Goal: Task Accomplishment & Management: Use online tool/utility

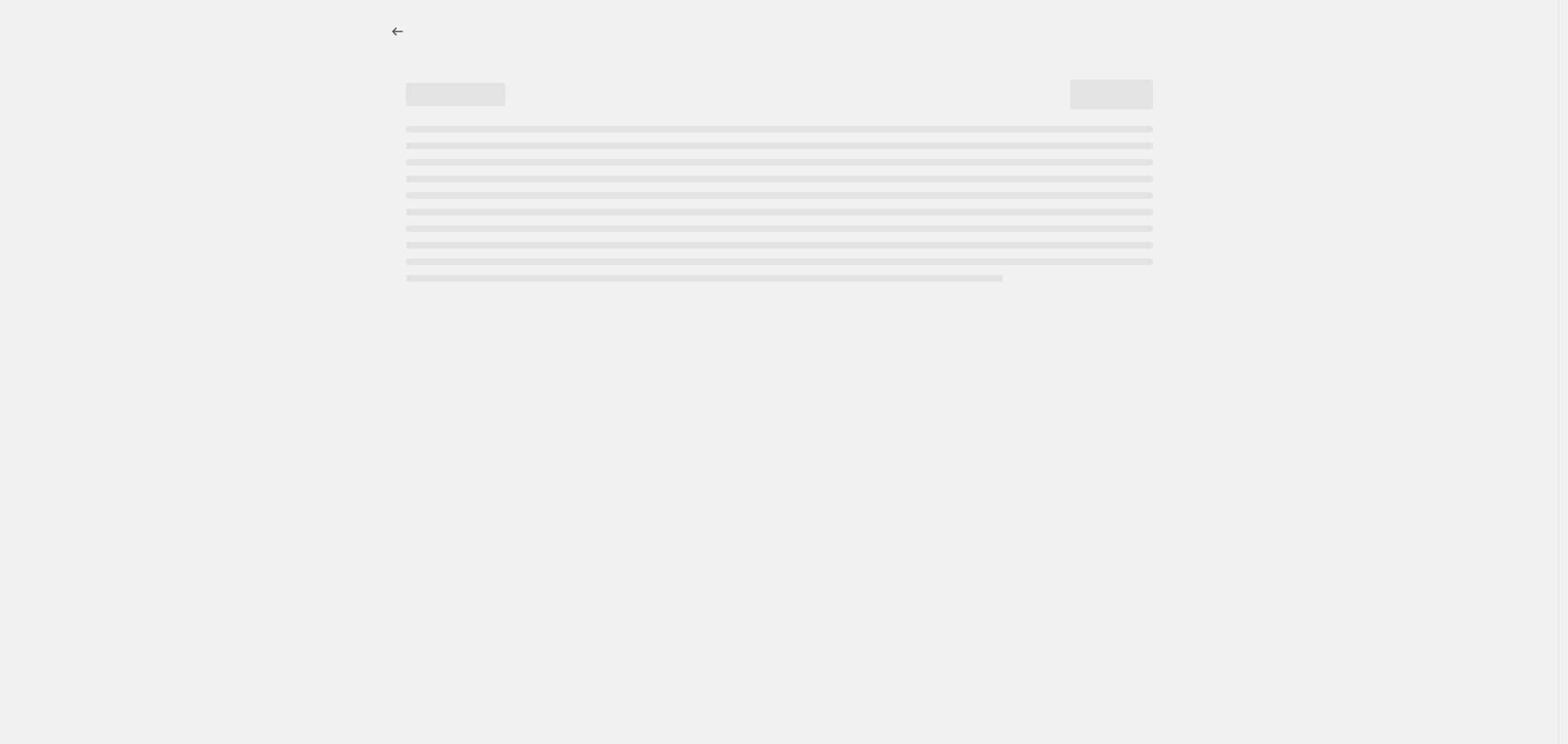
select select "percentage"
select select "not_equal"
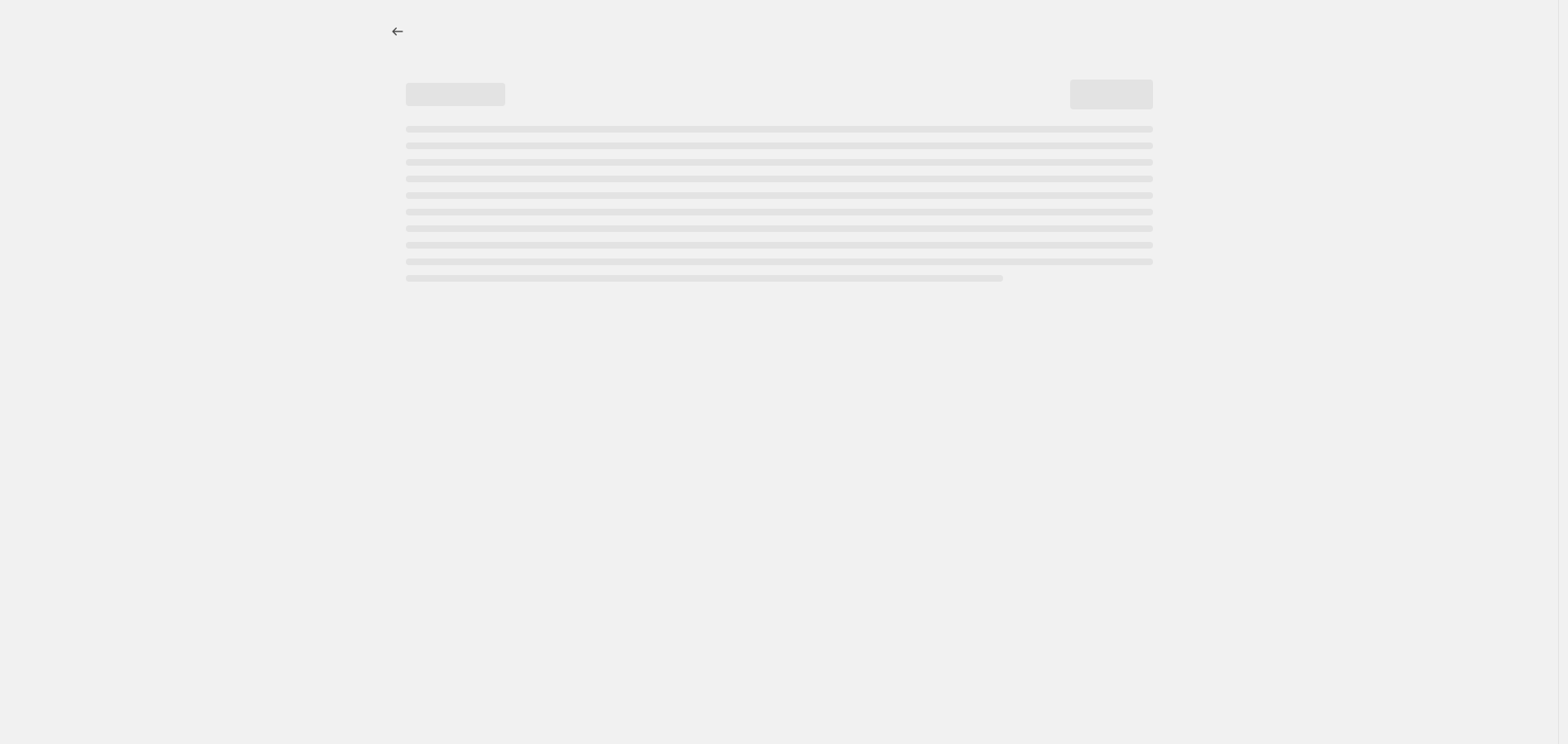
select select "not_equal"
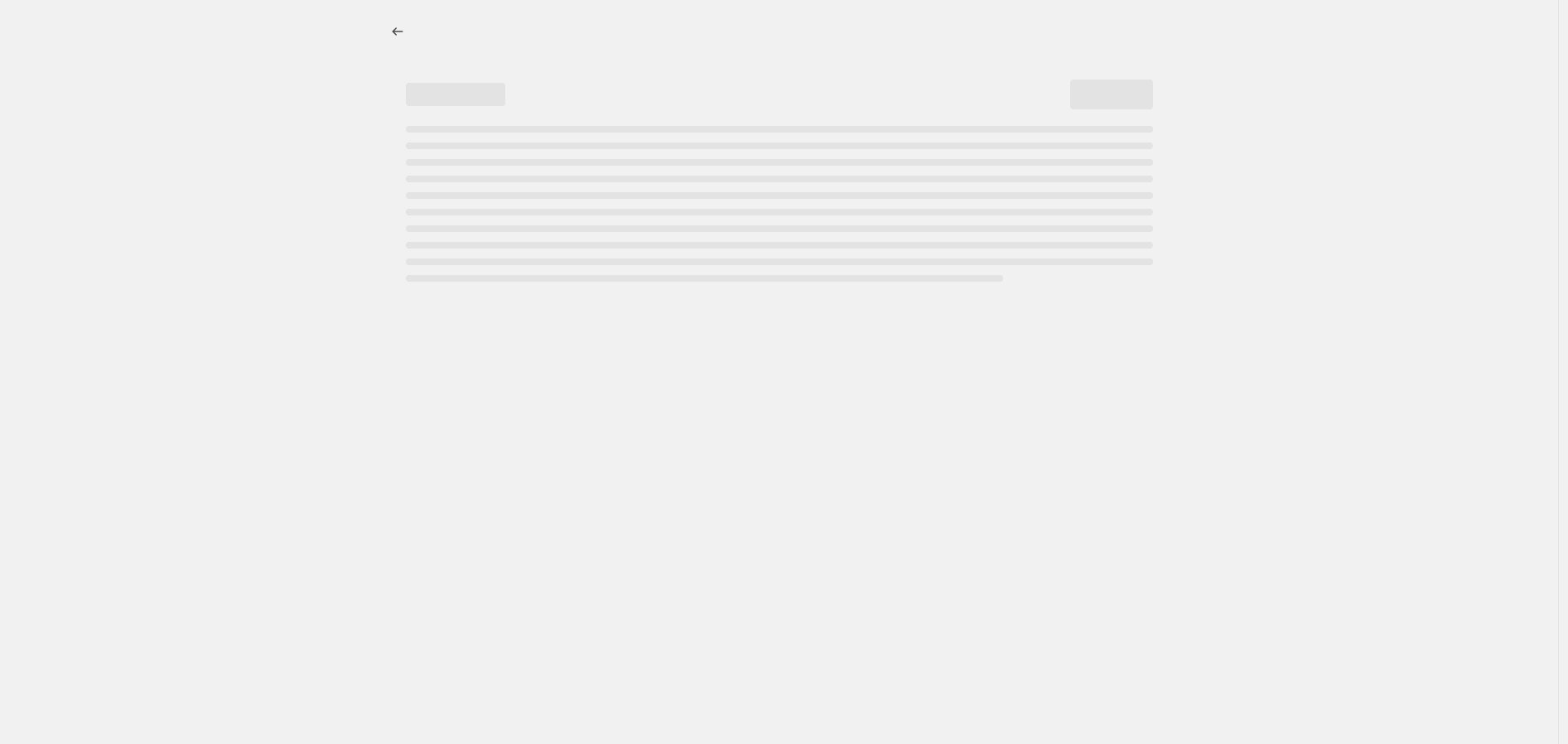
select select "not_equal"
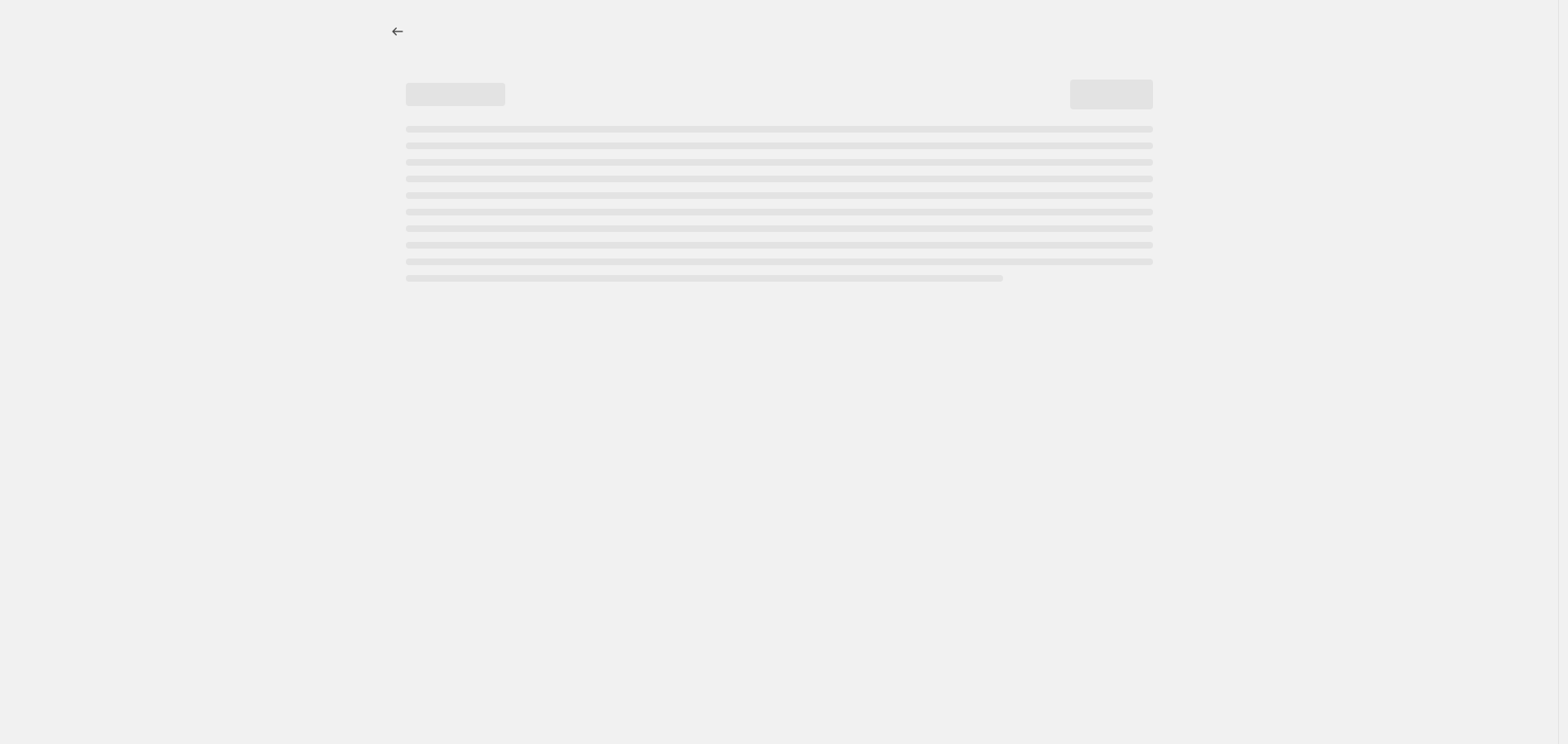
select select "not_equal"
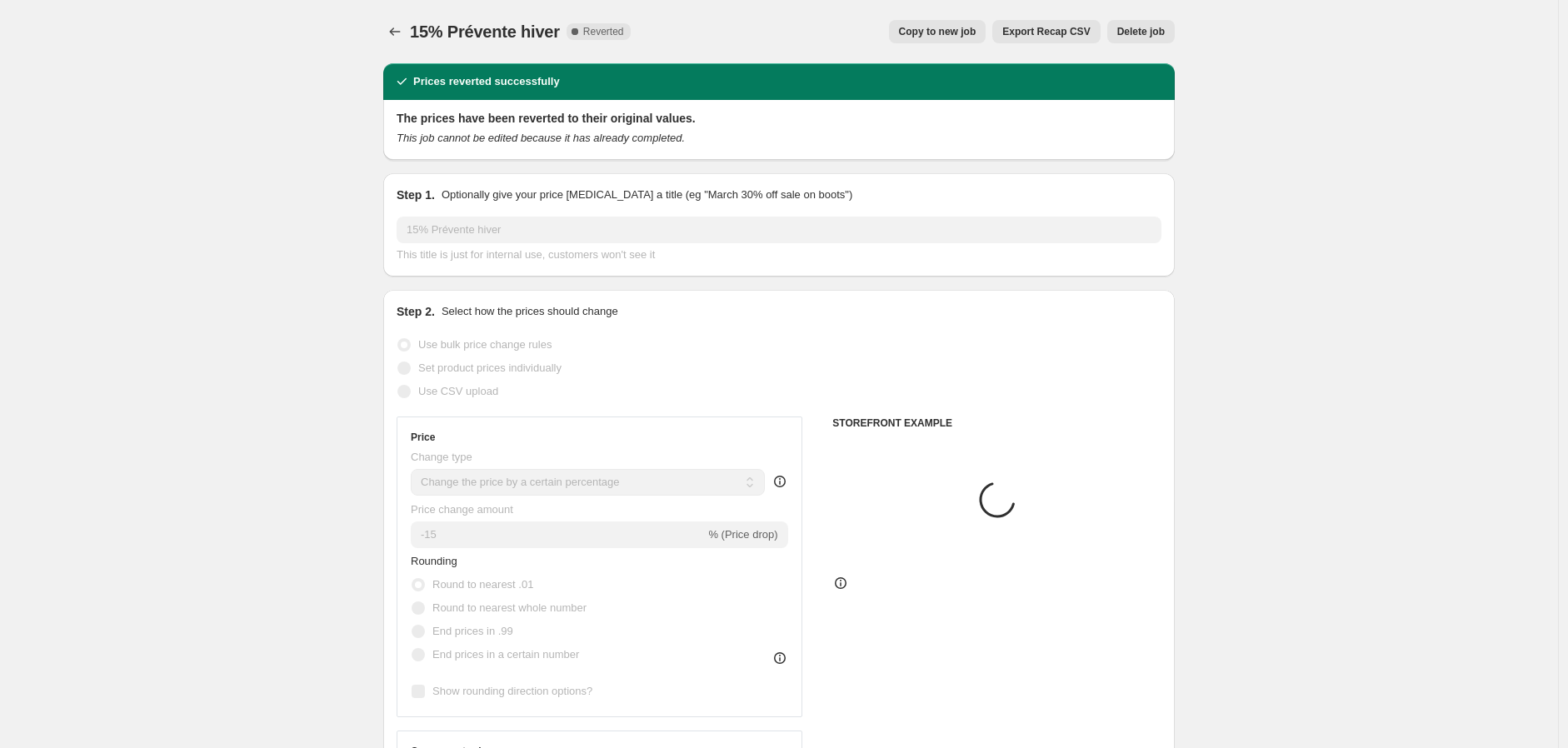
select select "collection"
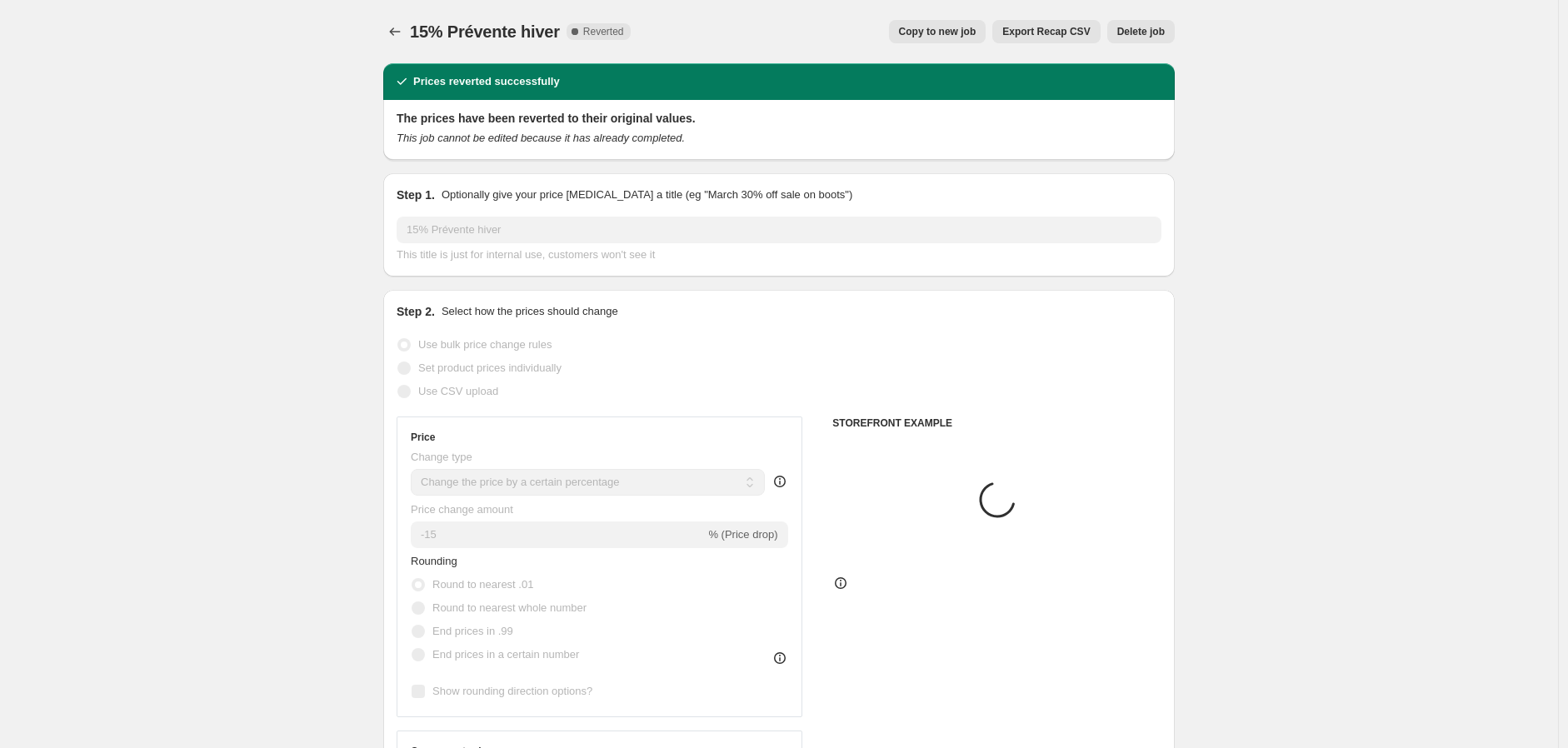
select select "collection"
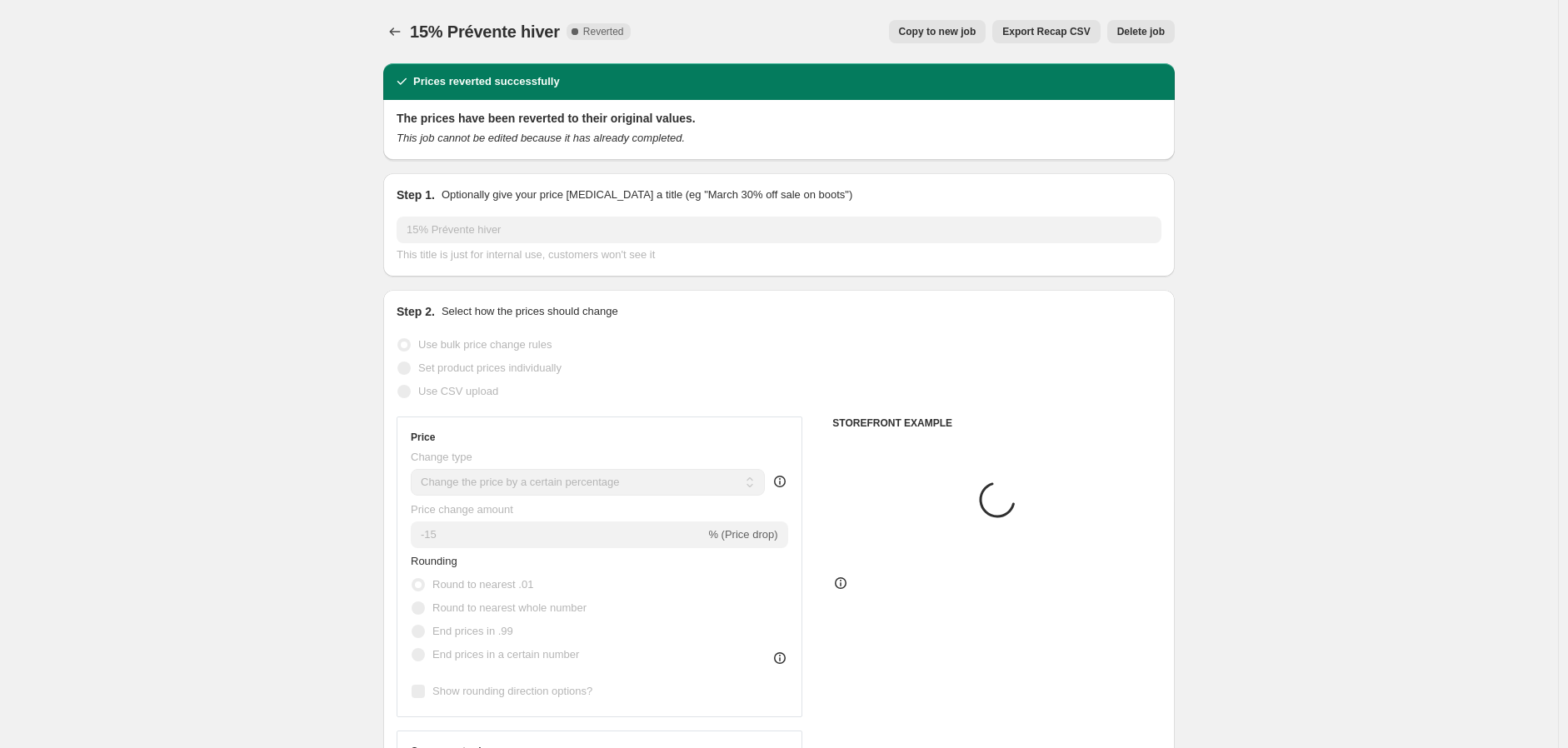
select select "collection"
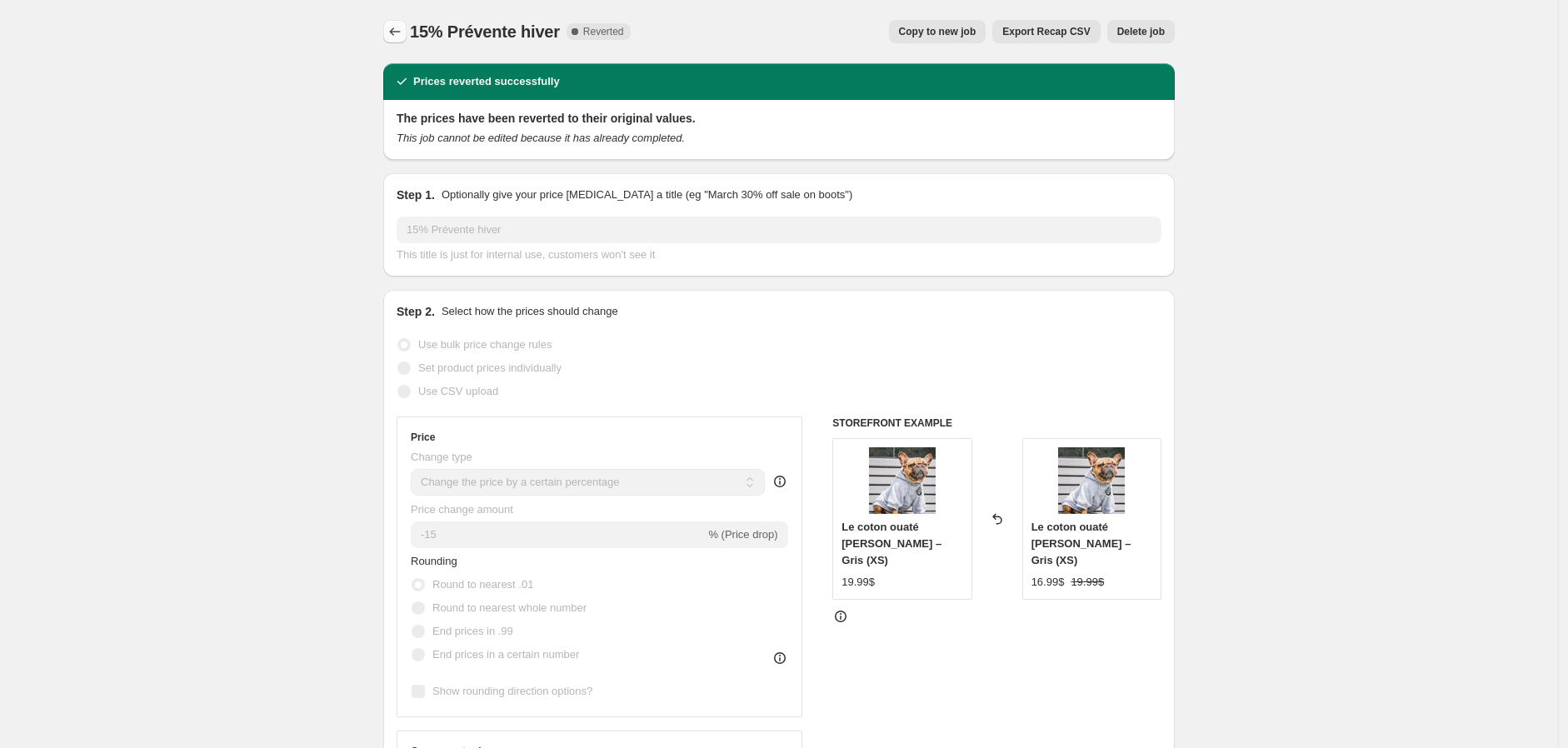
click at [398, 26] on icon "Price change jobs" at bounding box center [394, 31] width 17 height 17
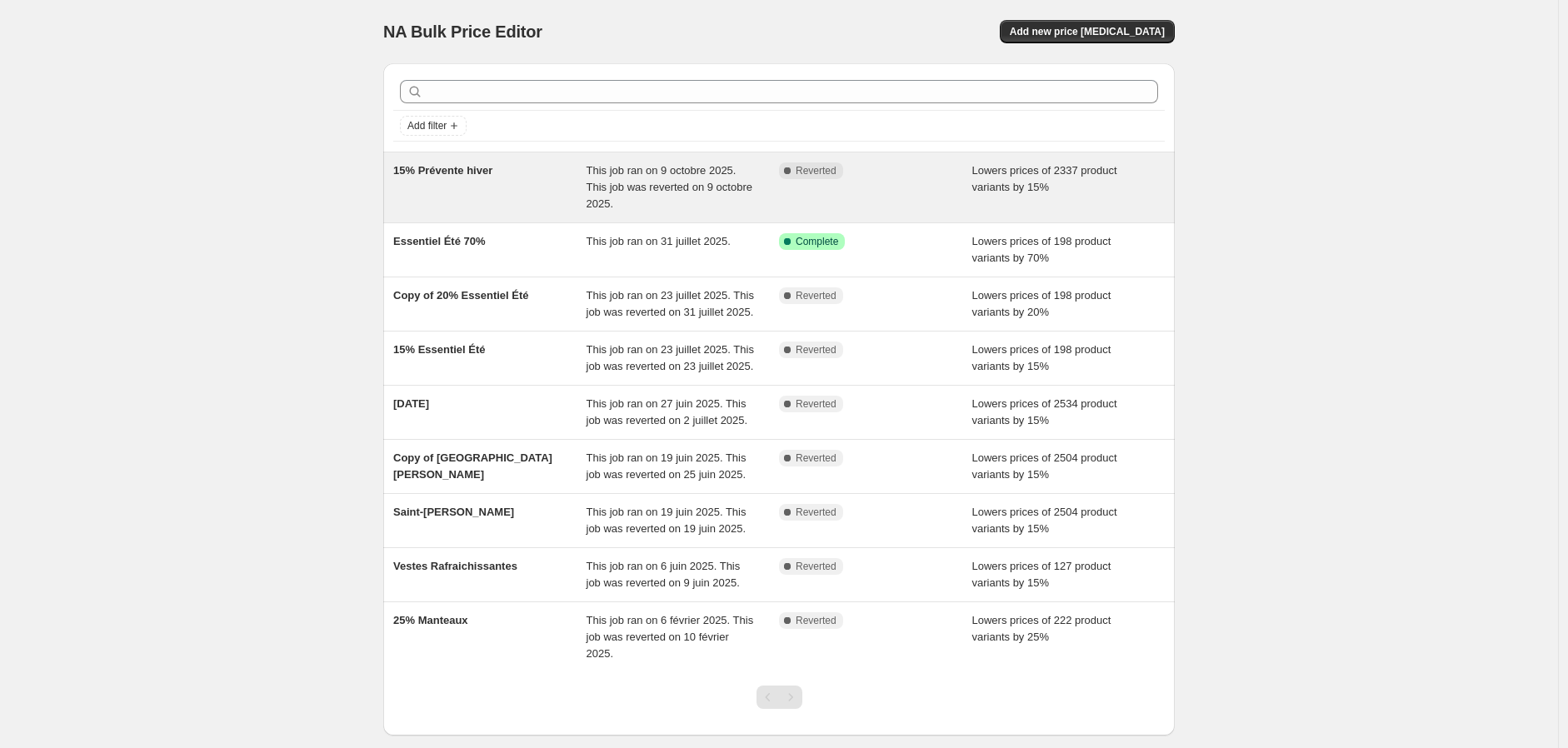
click at [968, 193] on div "Complete Reverted" at bounding box center [875, 188] width 193 height 50
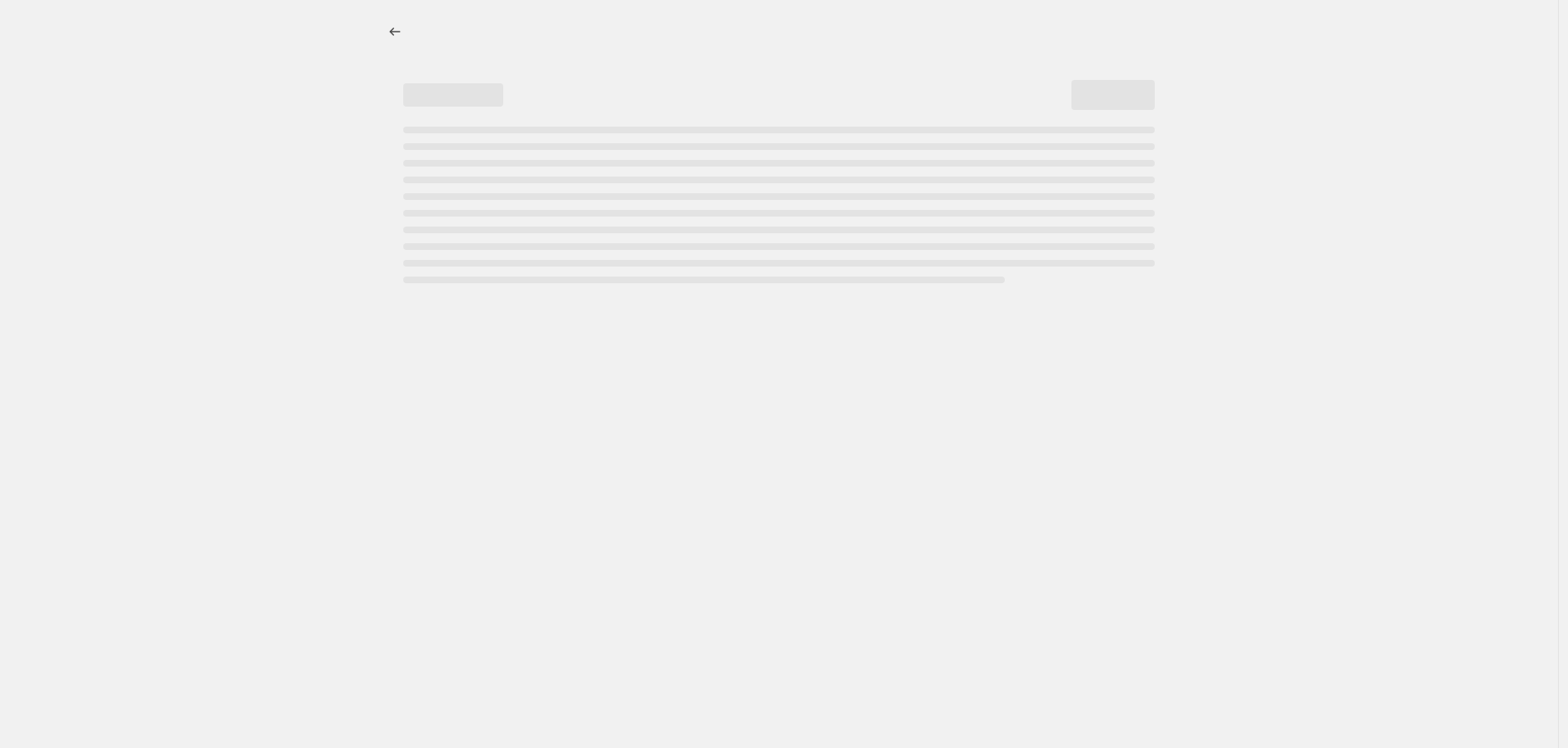
select select "percentage"
select select "collection"
select select "not_equal"
select select "collection"
select select "not_equal"
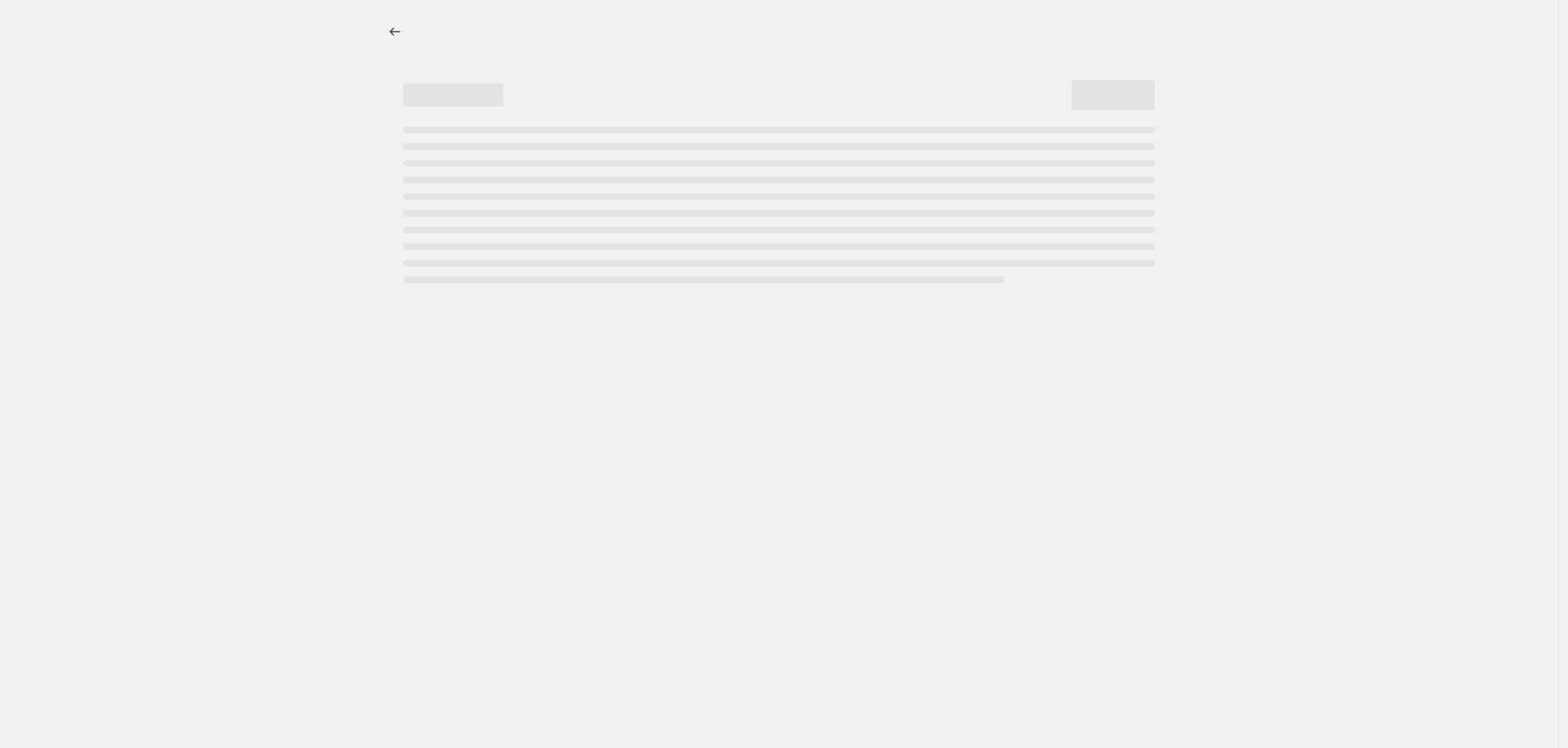
select select "collection"
select select "not_equal"
select select "collection"
select select "not_equal"
select select "collection"
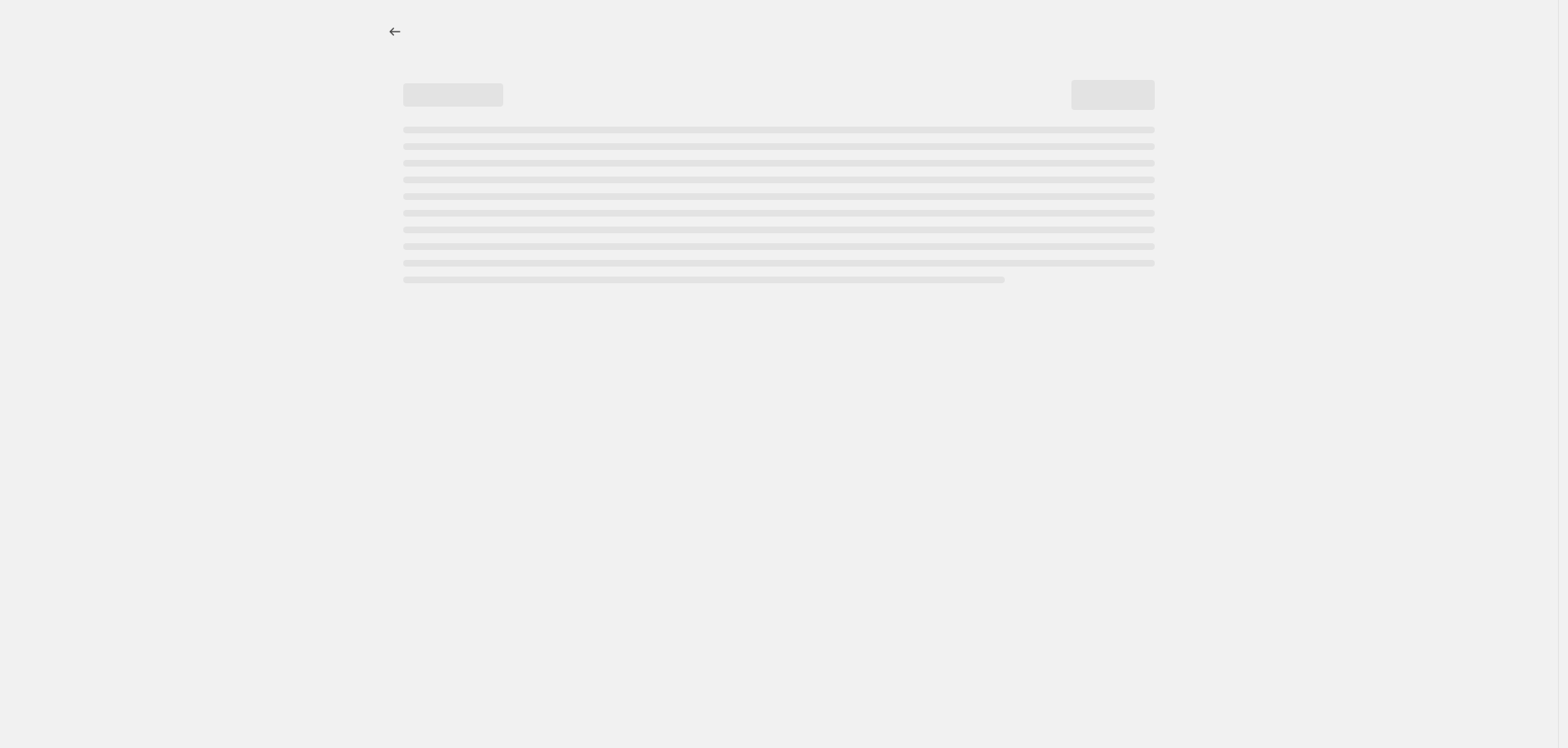
select select "not_equal"
select select "collection"
select select "not_equal"
select select "collection"
select select "not_equal"
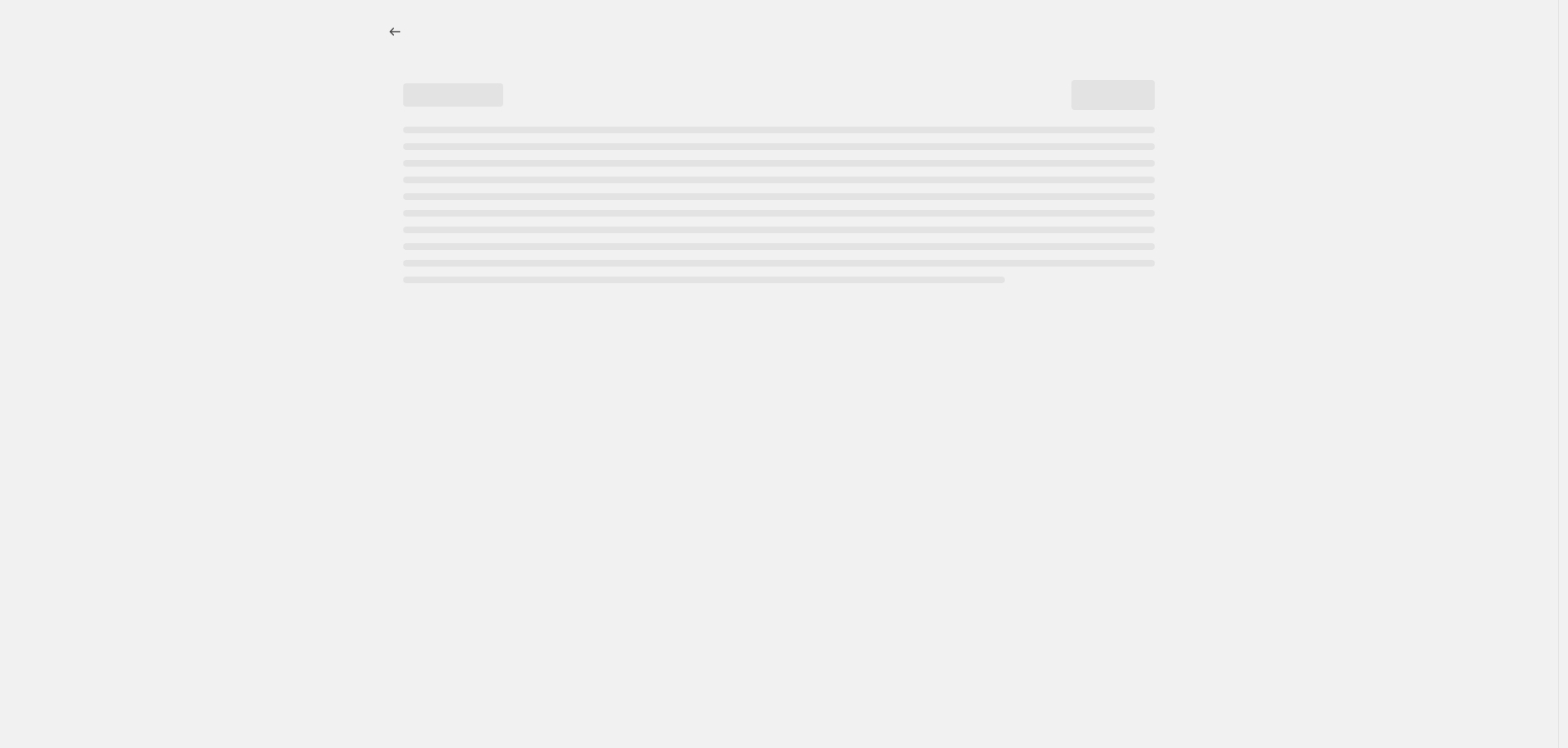
select select "collection"
select select "not_equal"
select select "collection"
select select "not_equal"
select select "collection"
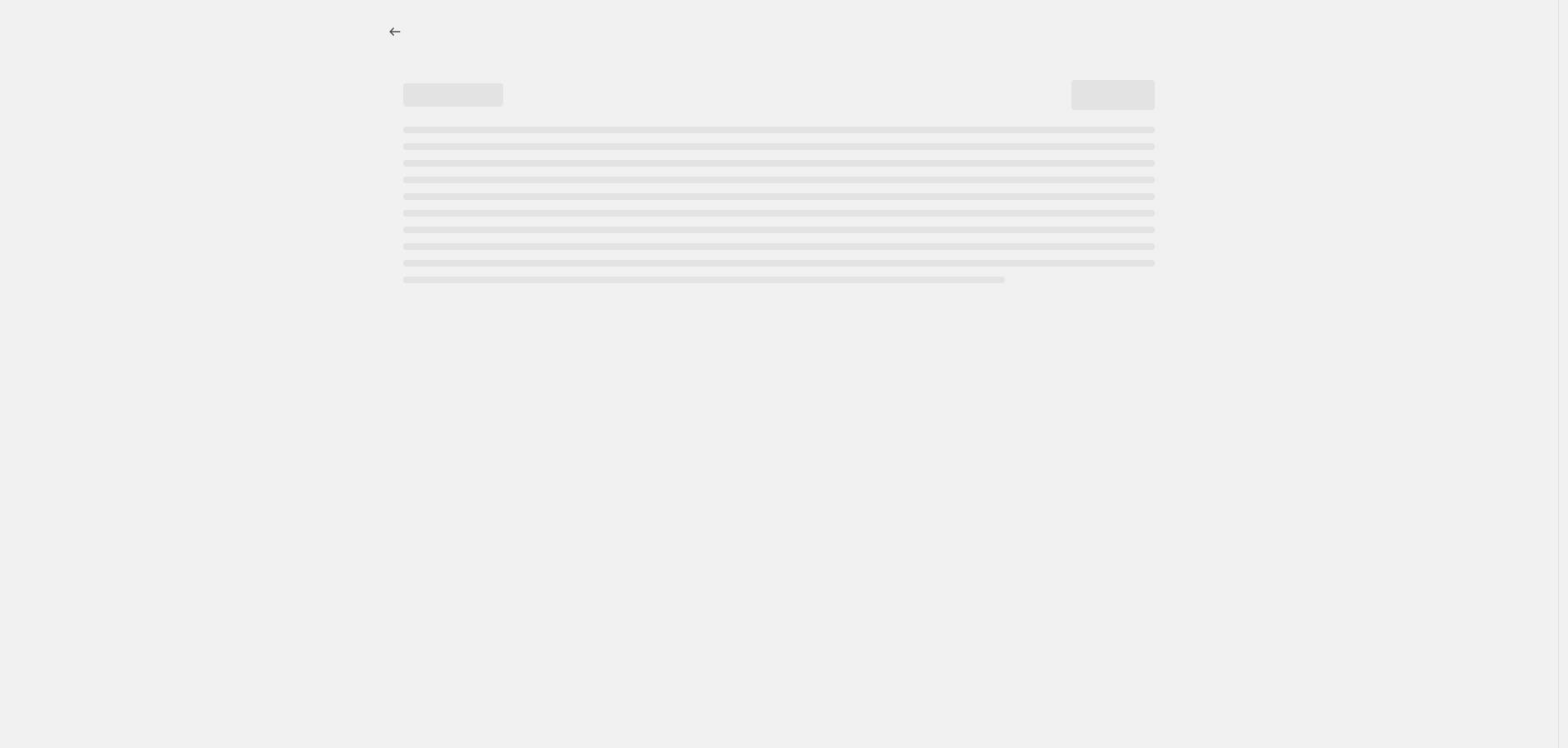
select select "not_equal"
select select "collection"
select select "not_equal"
select select "collection"
select select "not_equal"
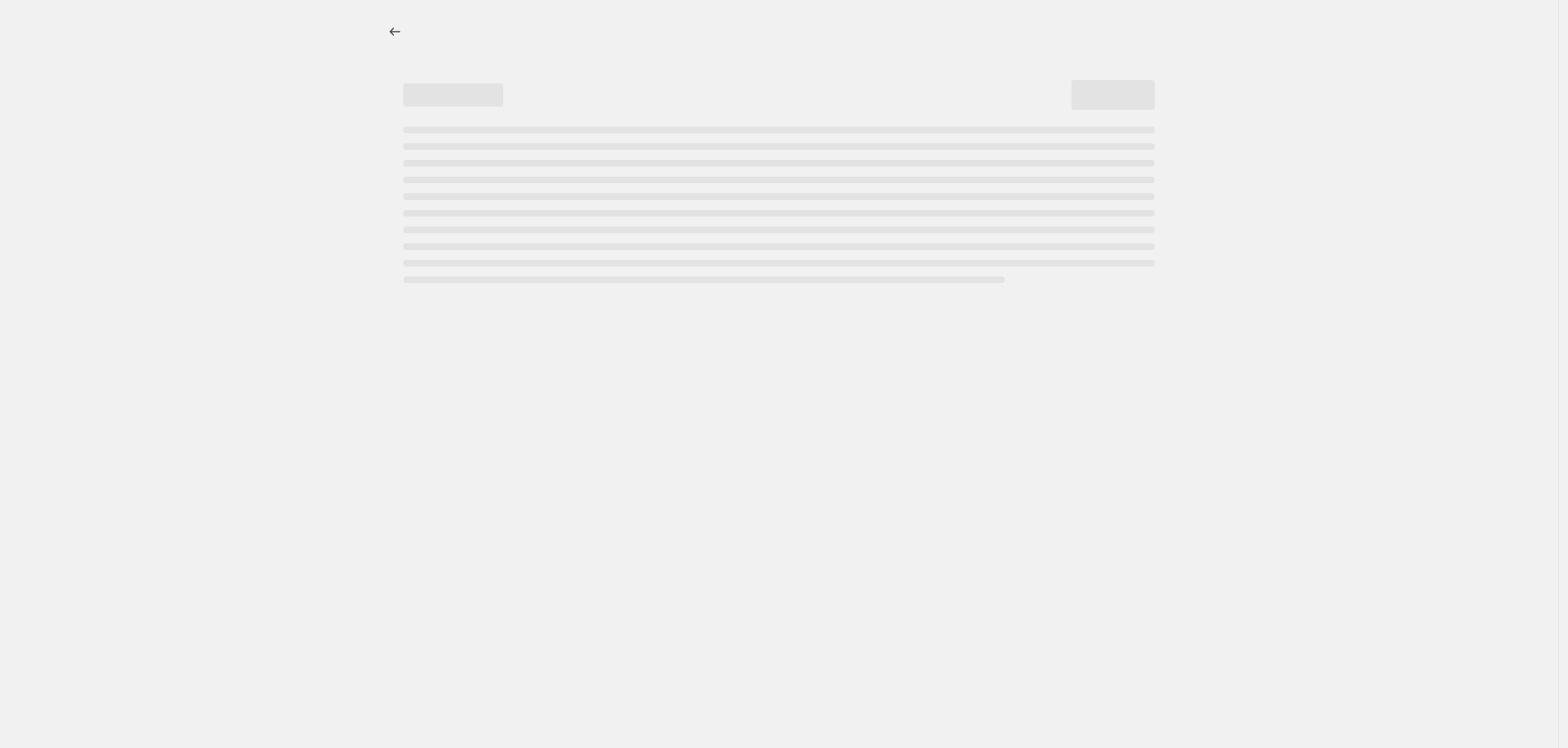
select select "collection"
select select "not_equal"
select select "collection"
select select "not_equal"
select select "collection"
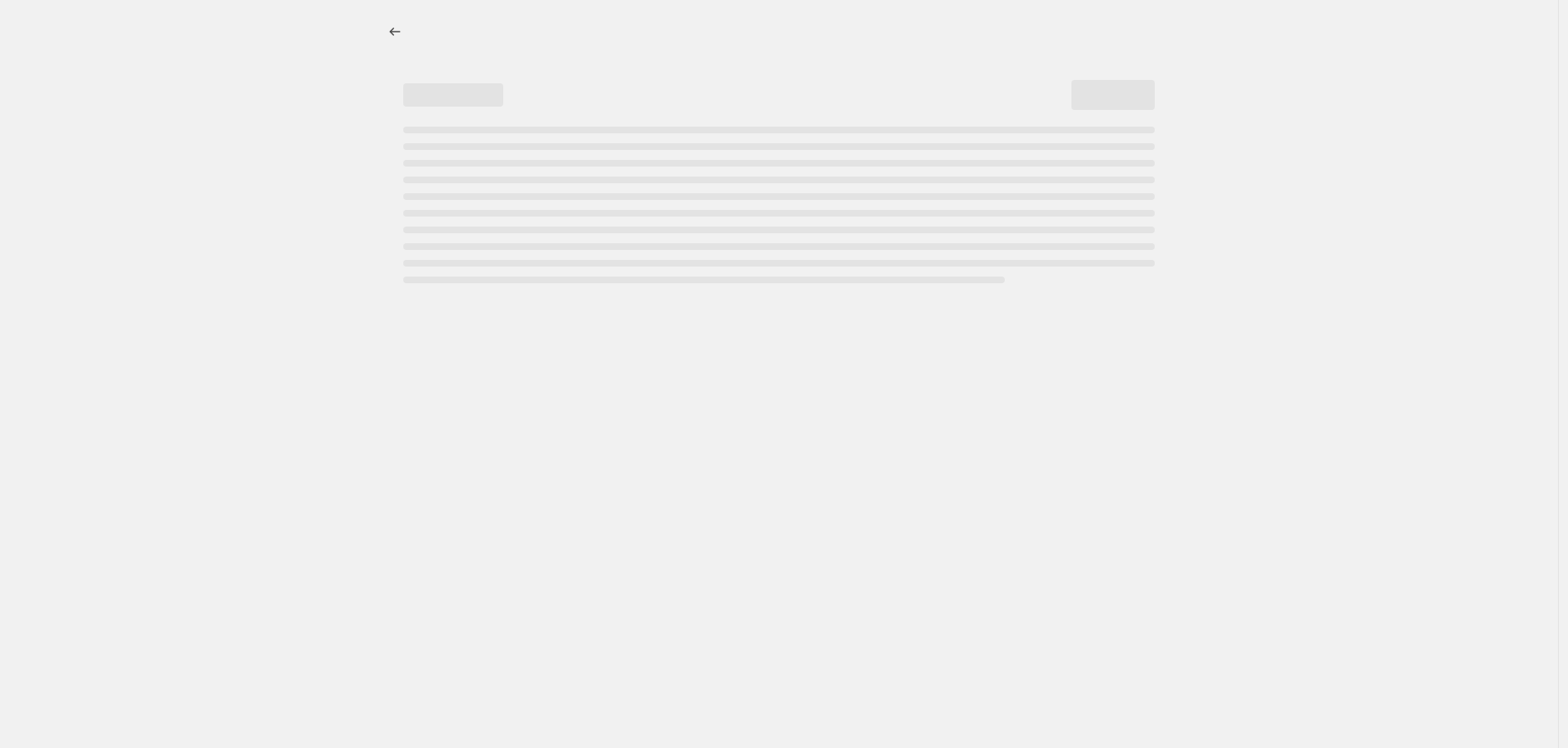
select select "not_equal"
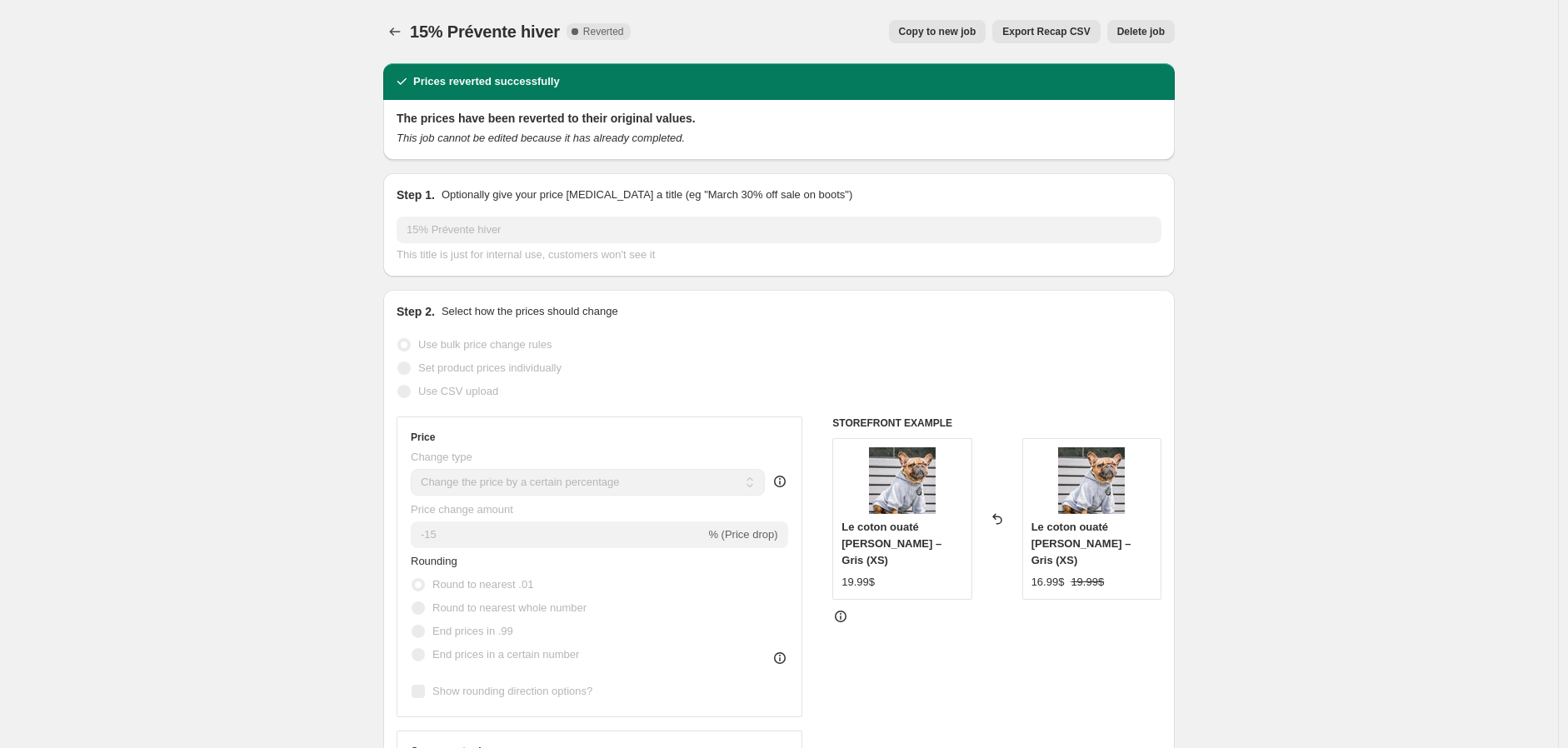
click at [975, 28] on span "Copy to new job" at bounding box center [938, 31] width 78 height 13
select select "percentage"
select select "collection"
select select "not_equal"
select select "collection"
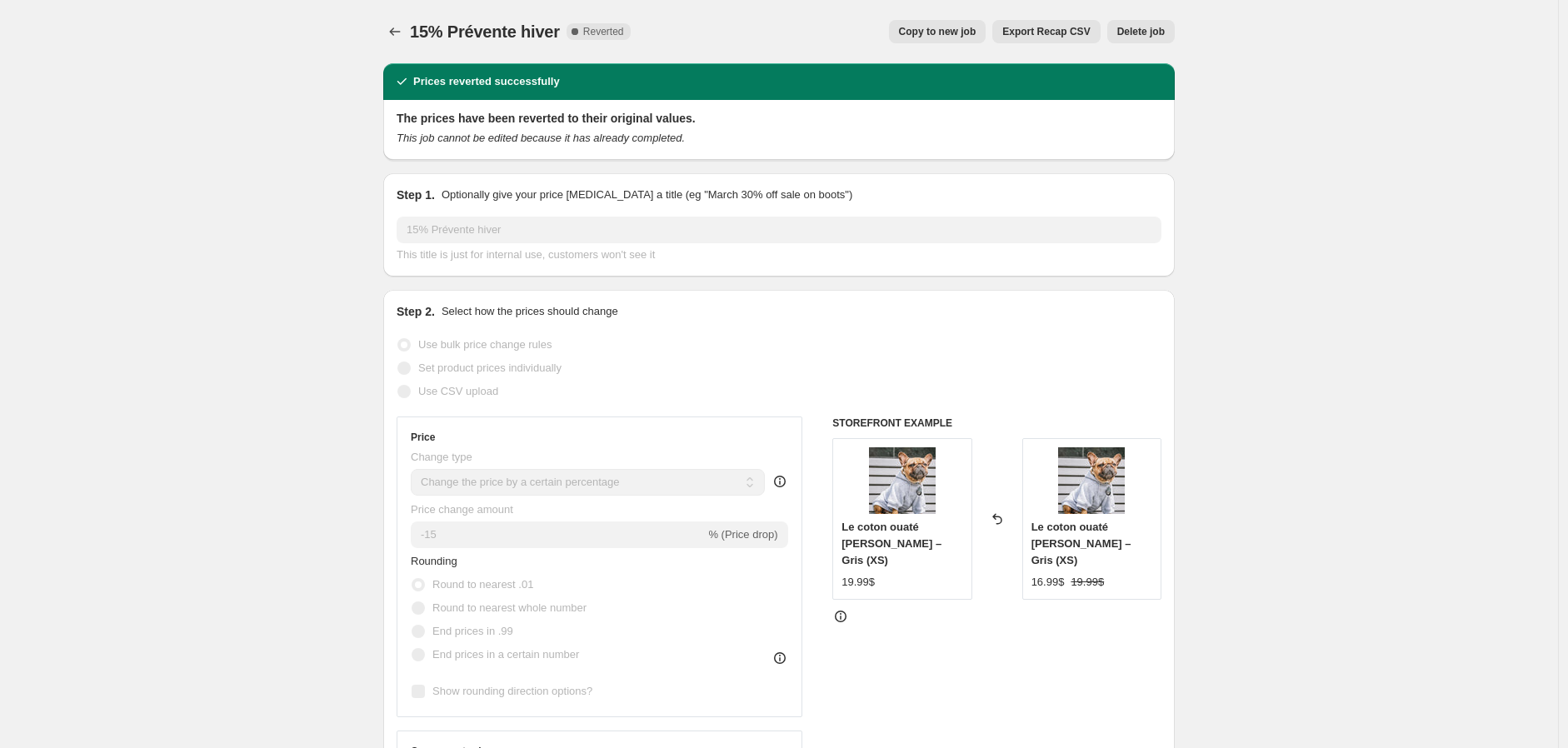
select select "not_equal"
select select "collection"
select select "not_equal"
select select "collection"
select select "not_equal"
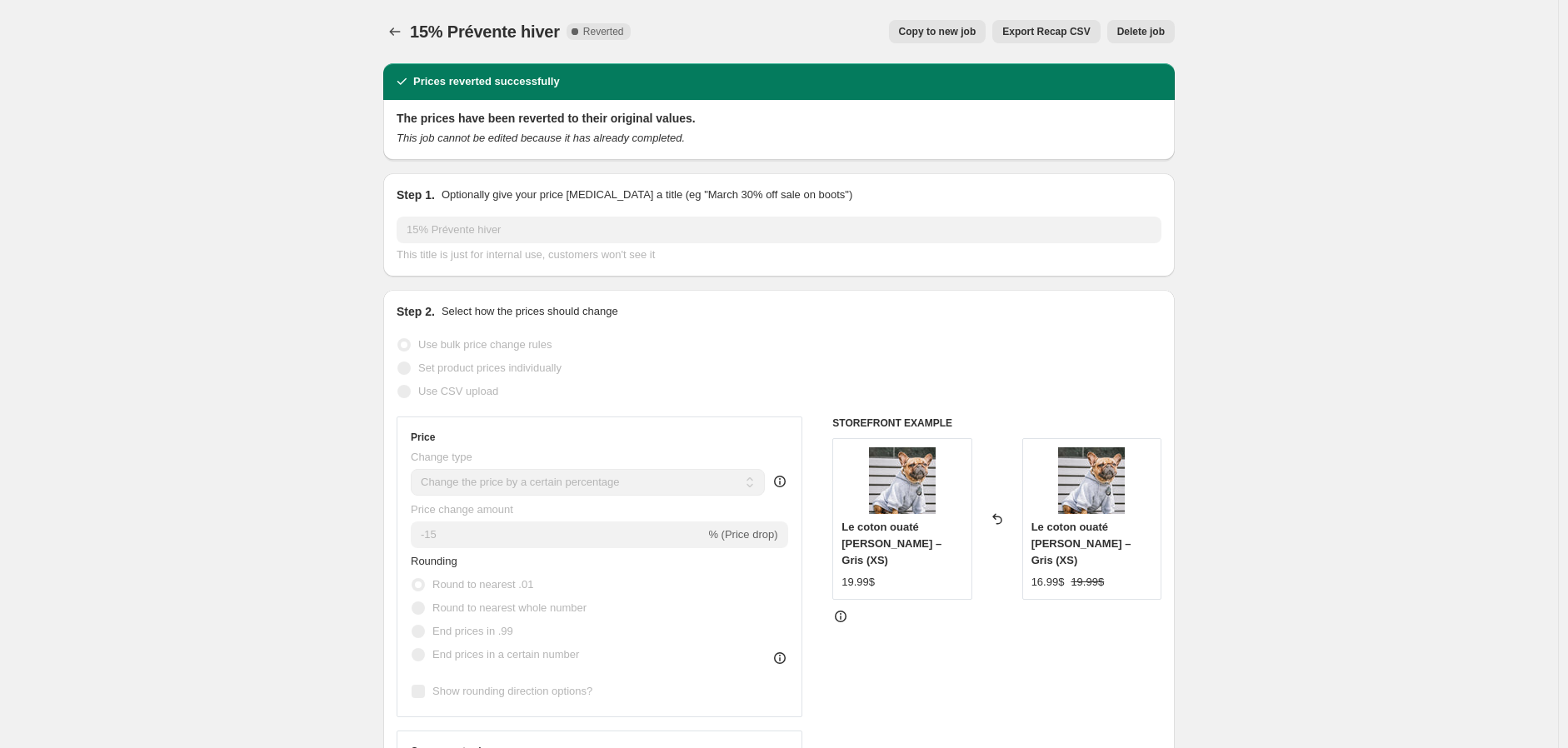
select select "collection"
select select "not_equal"
select select "collection"
select select "not_equal"
select select "collection"
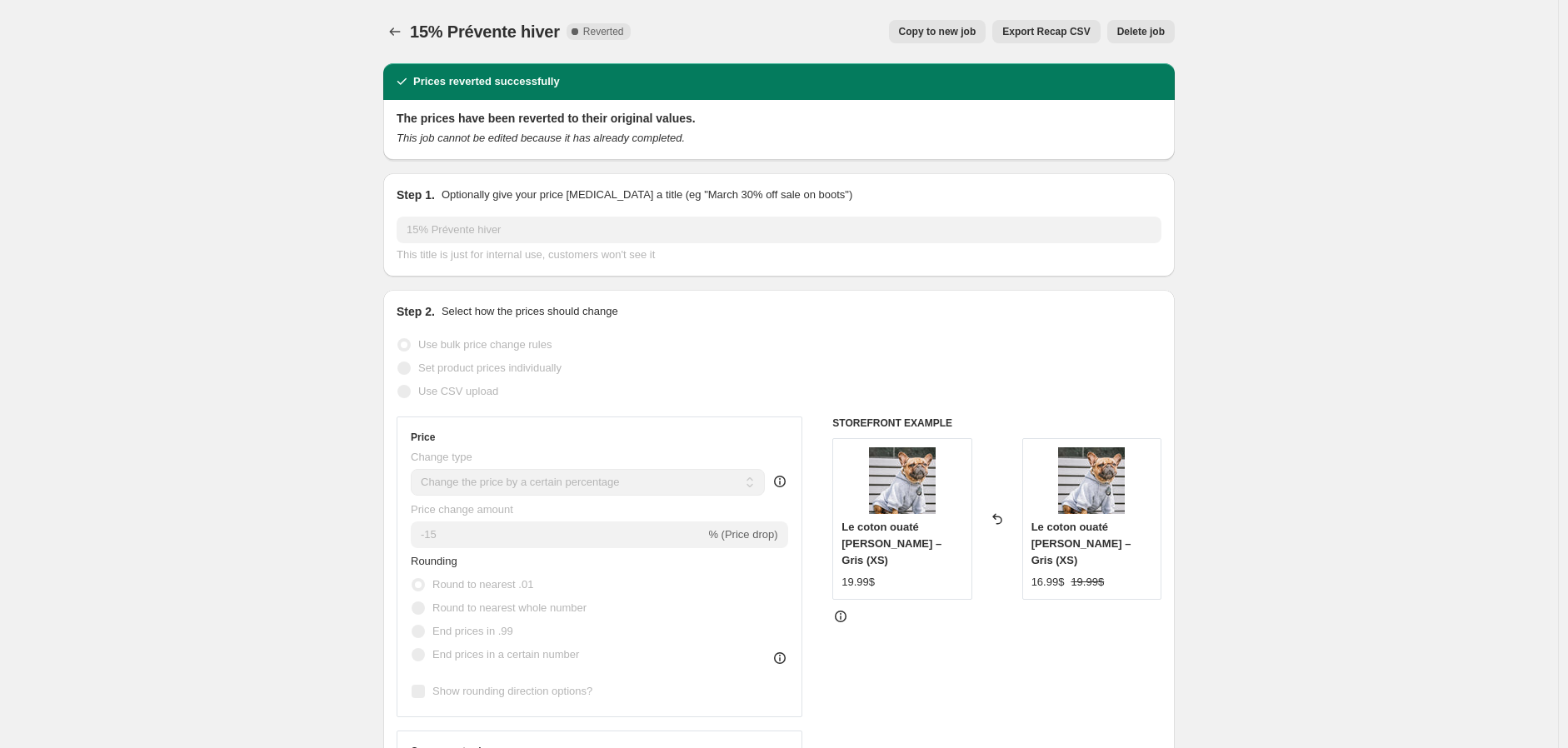
select select "not_equal"
select select "collection"
select select "not_equal"
select select "collection"
select select "not_equal"
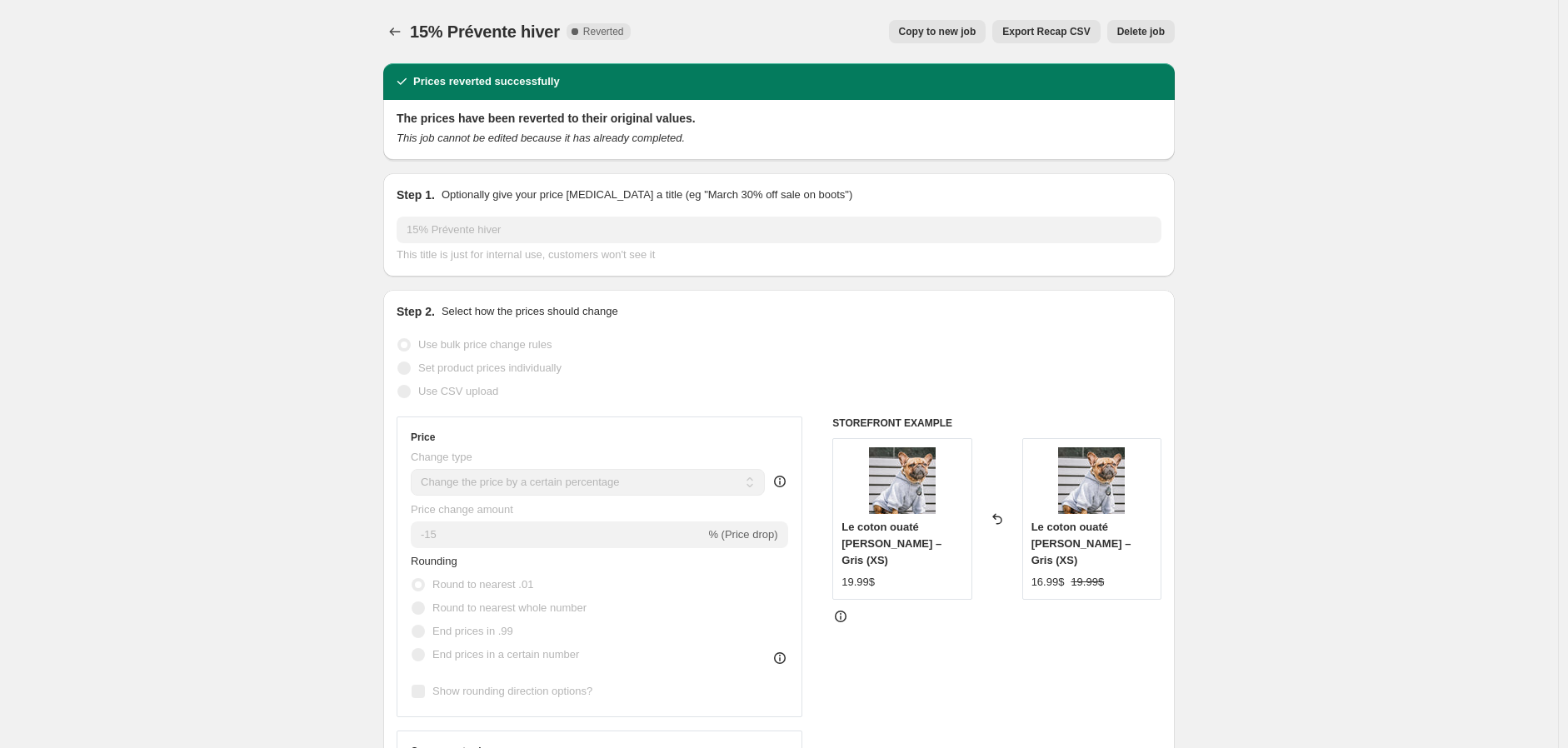
select select "collection"
select select "not_equal"
select select "collection"
select select "not_equal"
select select "collection"
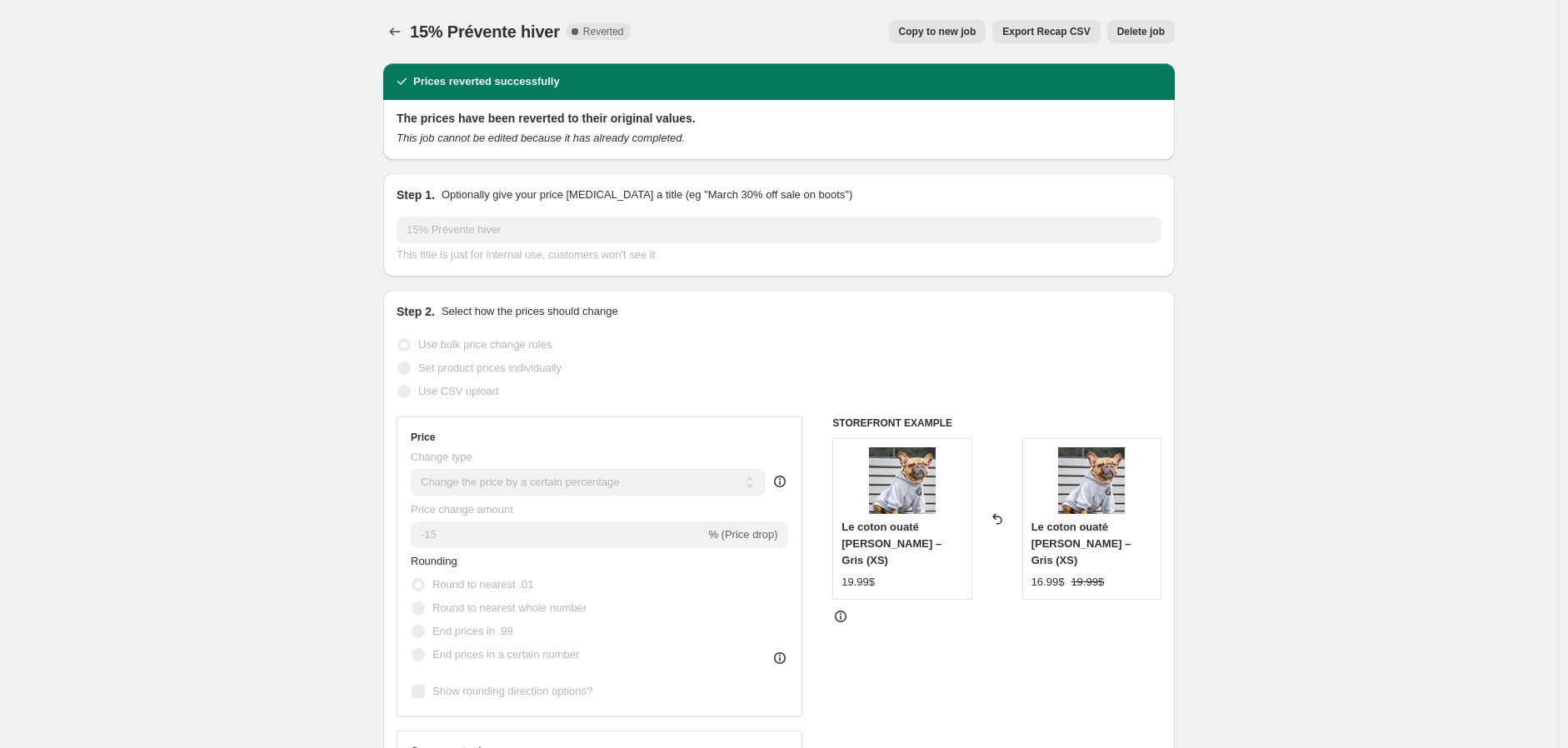
select select "not_equal"
select select "collection"
select select "not_equal"
select select "collection"
select select "not_equal"
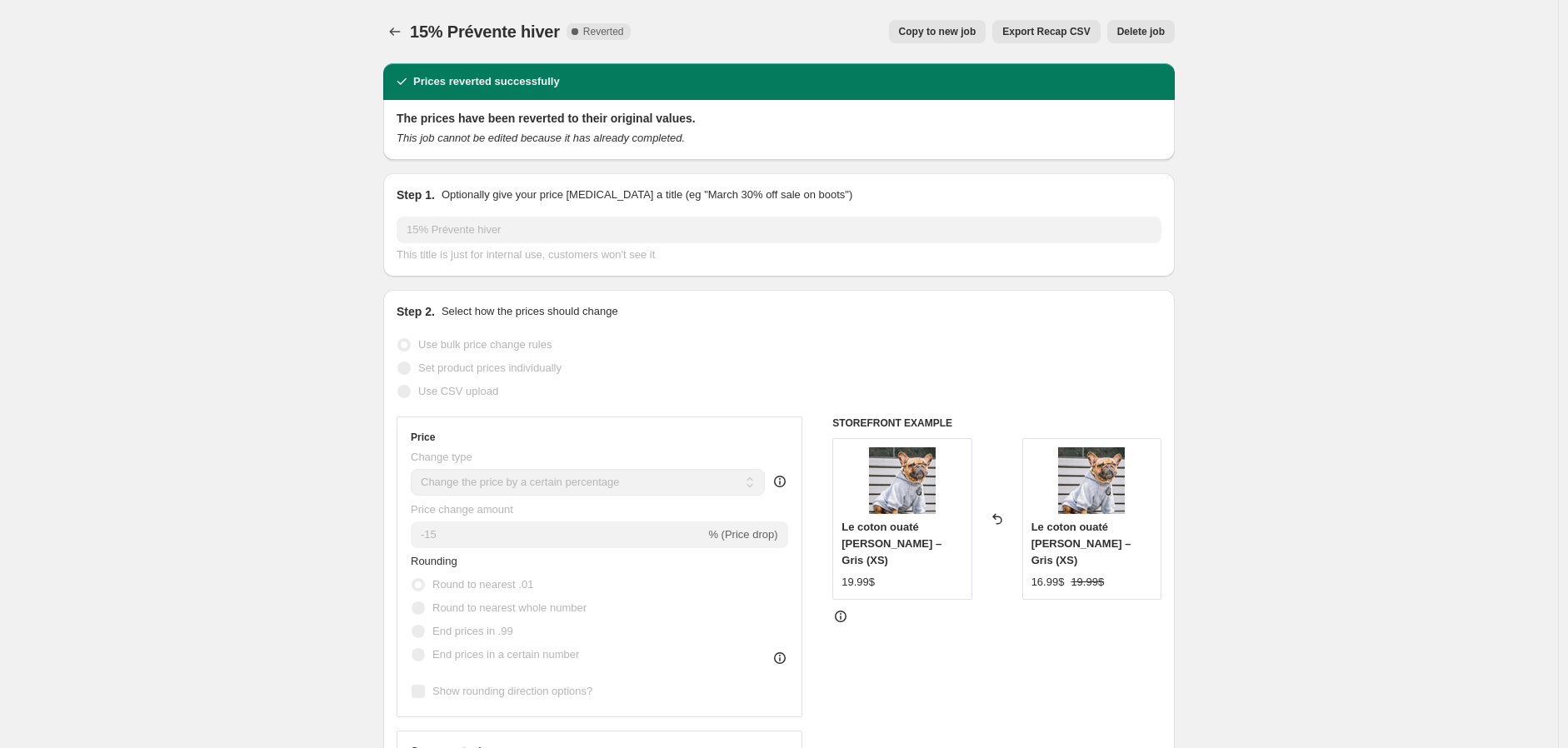
select select "collection"
select select "not_equal"
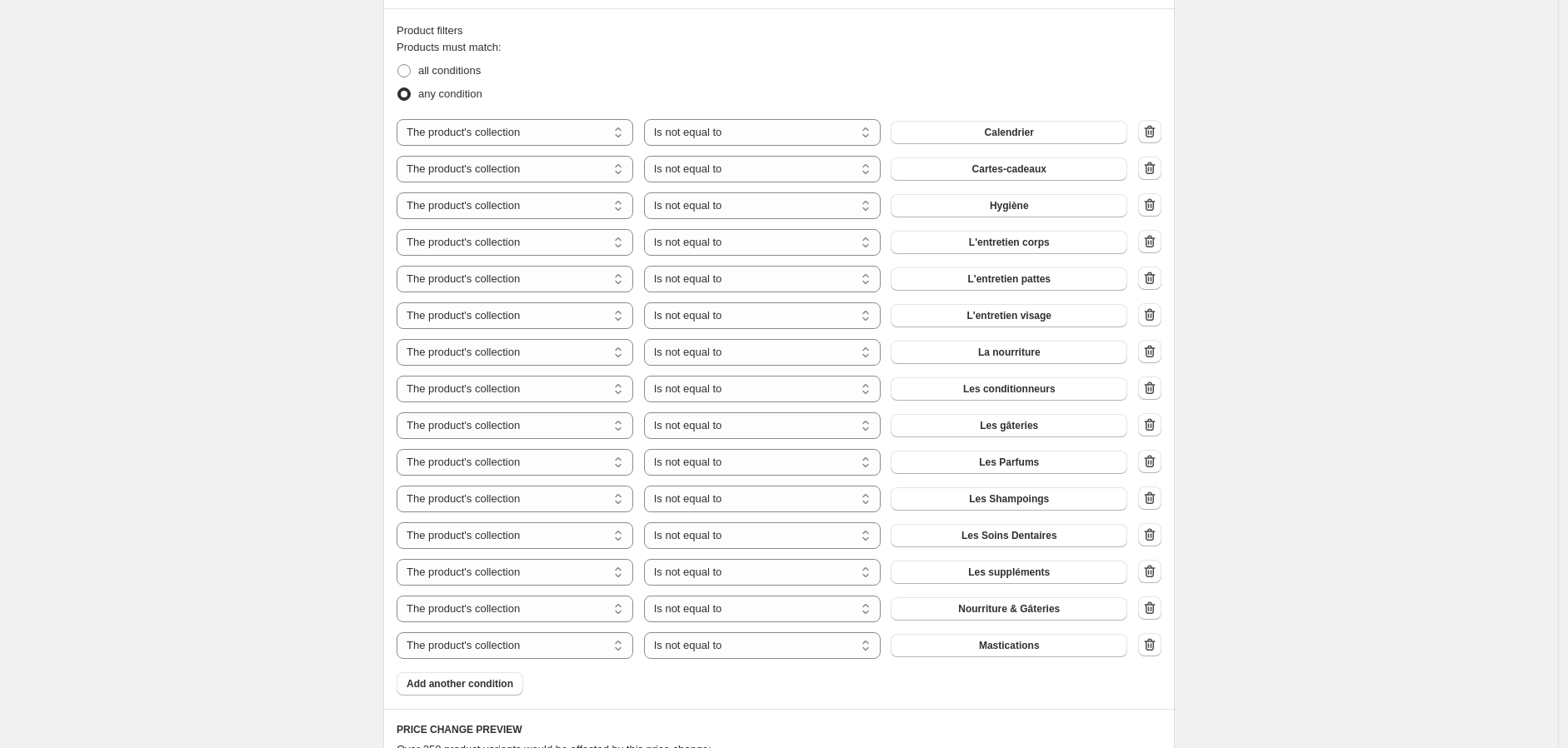
scroll to position [926, 0]
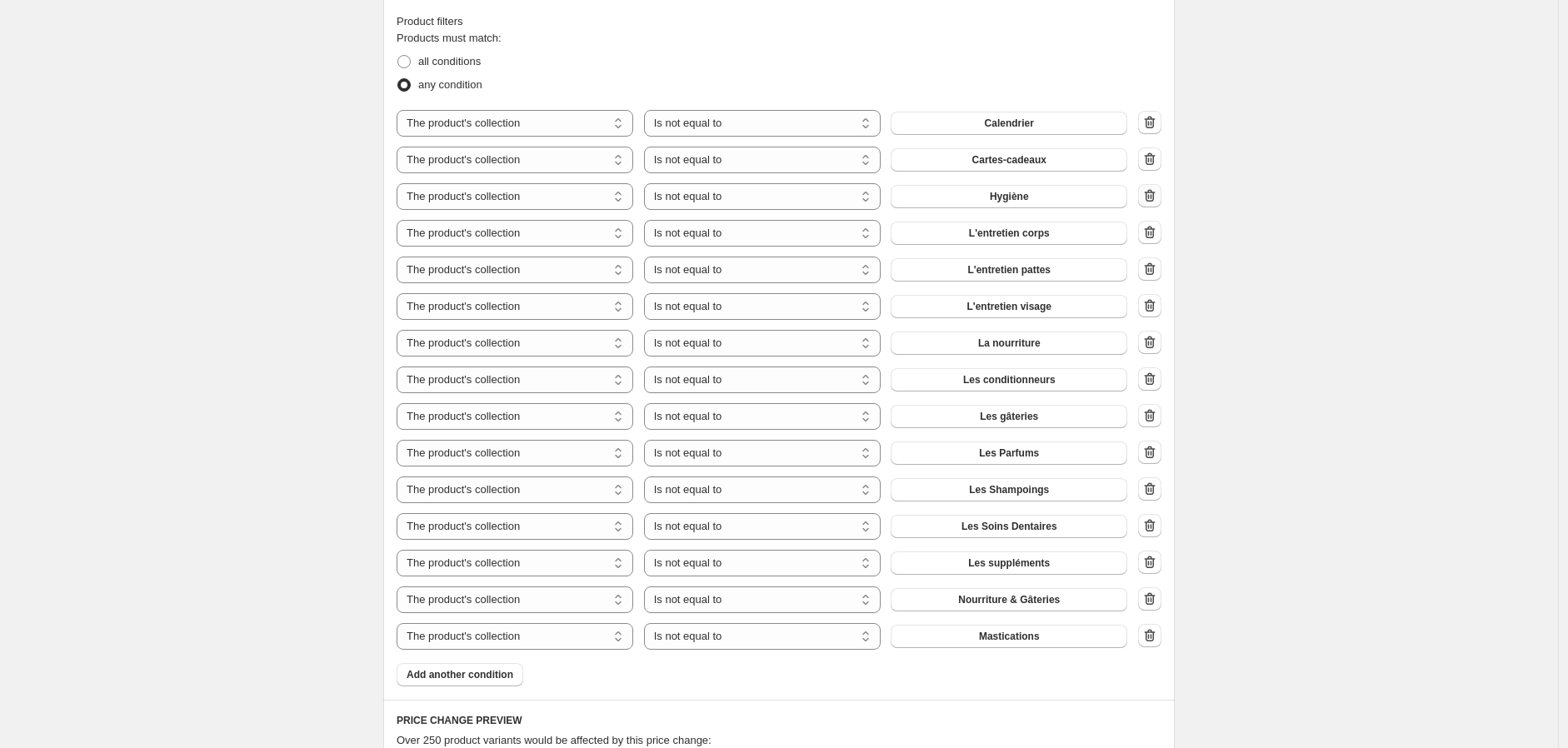
click at [1154, 202] on icon "button" at bounding box center [1150, 195] width 11 height 13
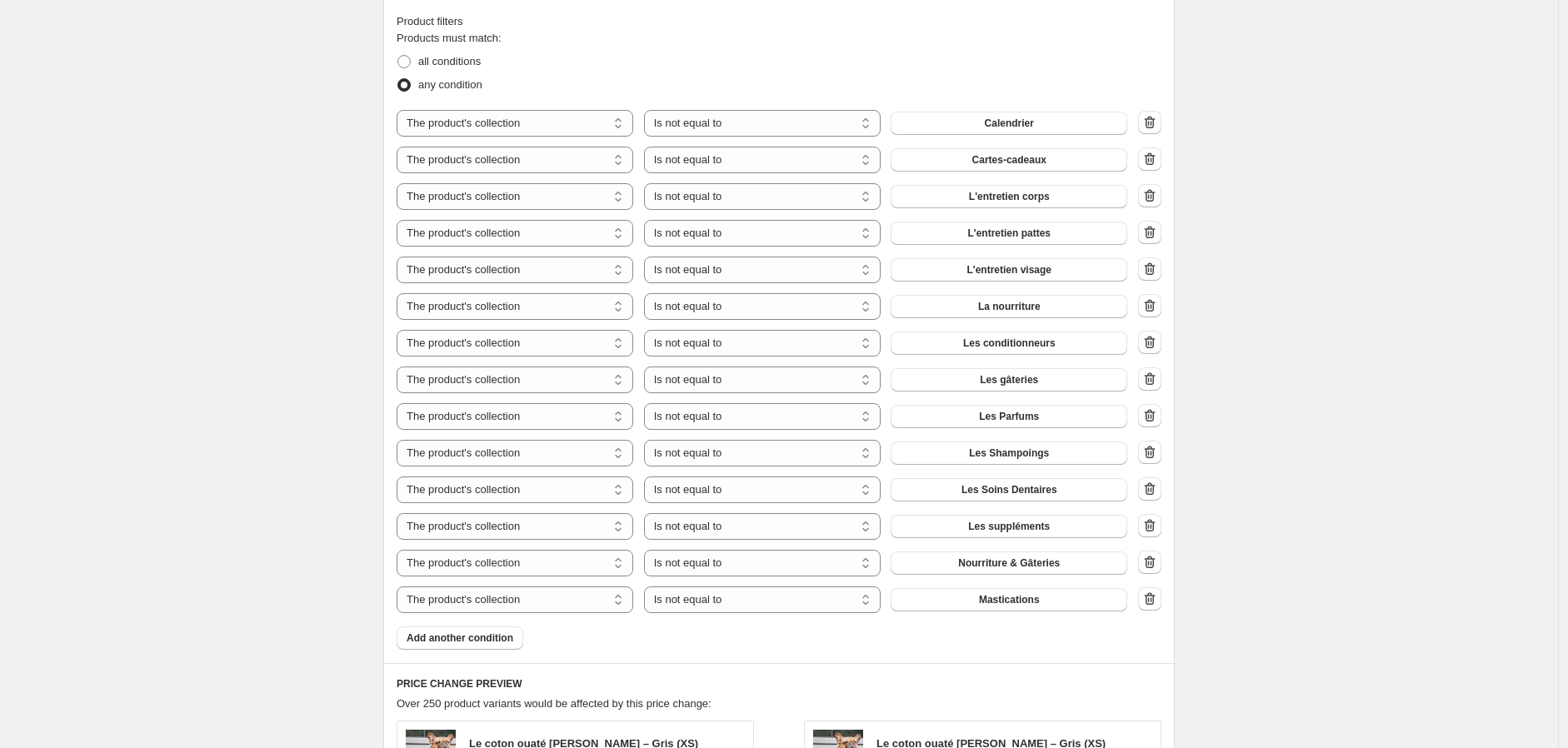
click at [1154, 194] on icon "button" at bounding box center [1150, 195] width 11 height 13
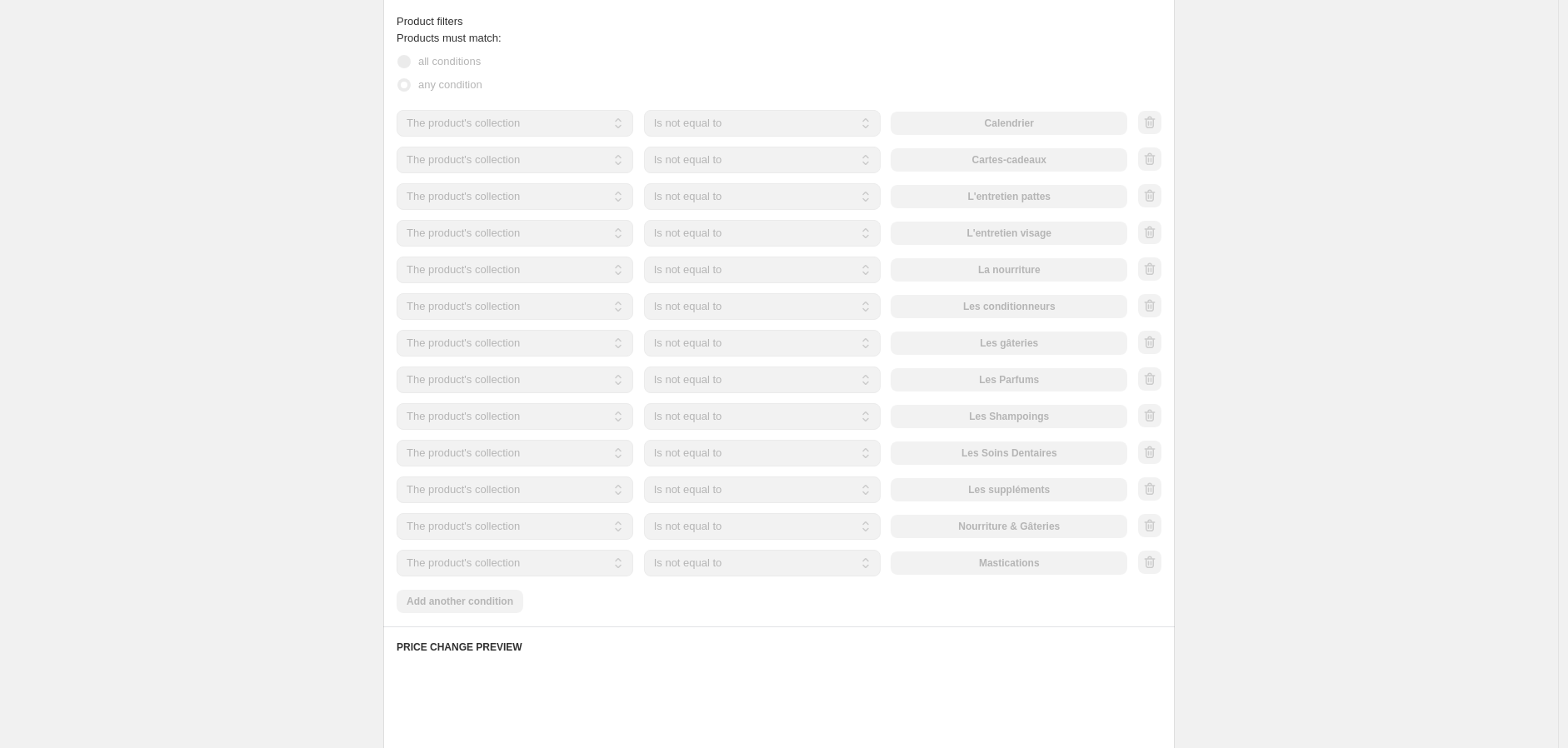
click at [1154, 194] on icon "button" at bounding box center [1150, 195] width 11 height 13
click at [1154, 194] on div at bounding box center [1149, 196] width 23 height 25
click at [1154, 194] on icon "button" at bounding box center [1150, 195] width 11 height 13
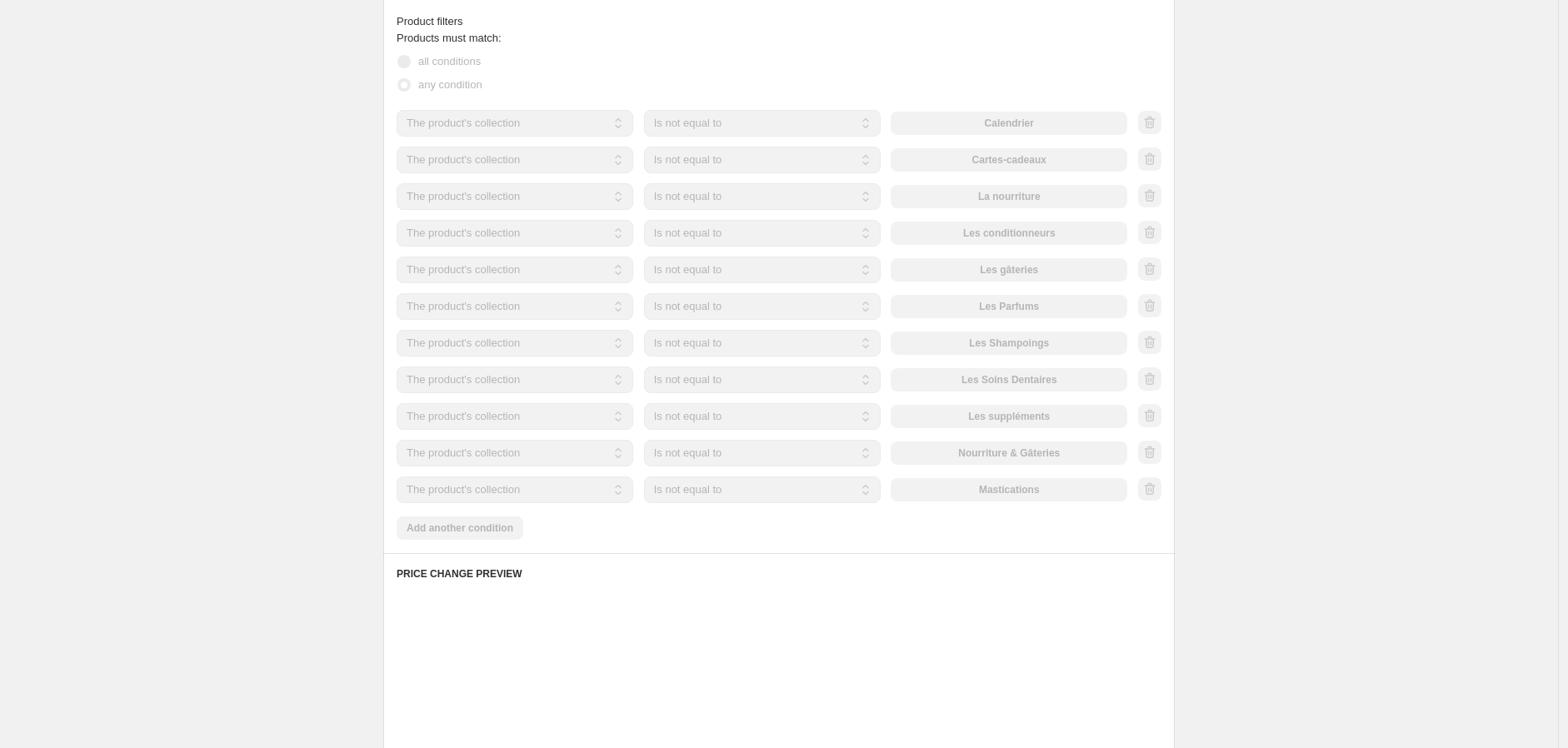
click at [1154, 194] on div at bounding box center [1149, 196] width 23 height 25
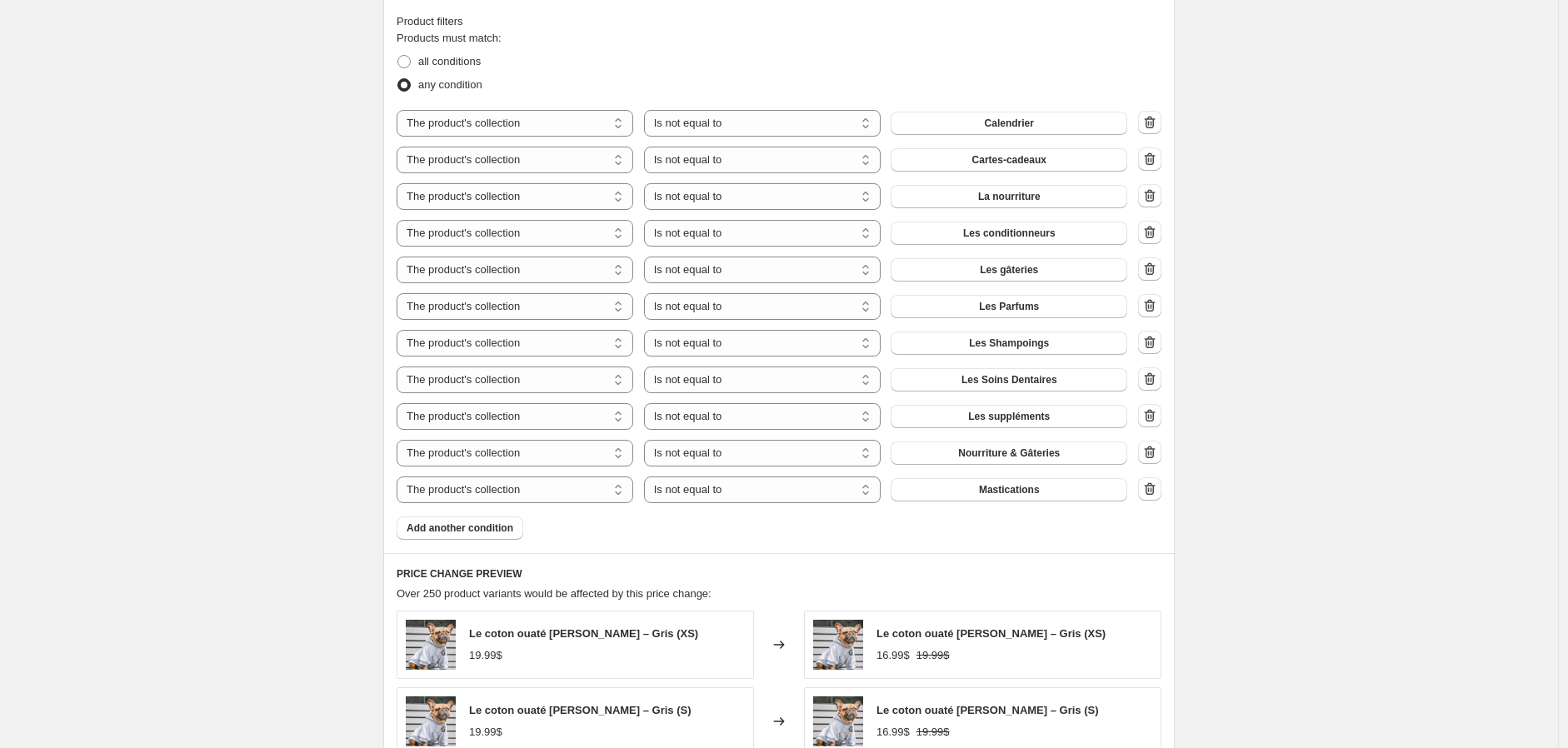
click at [1154, 194] on icon "button" at bounding box center [1150, 195] width 11 height 13
click at [1154, 194] on div at bounding box center [1149, 196] width 23 height 25
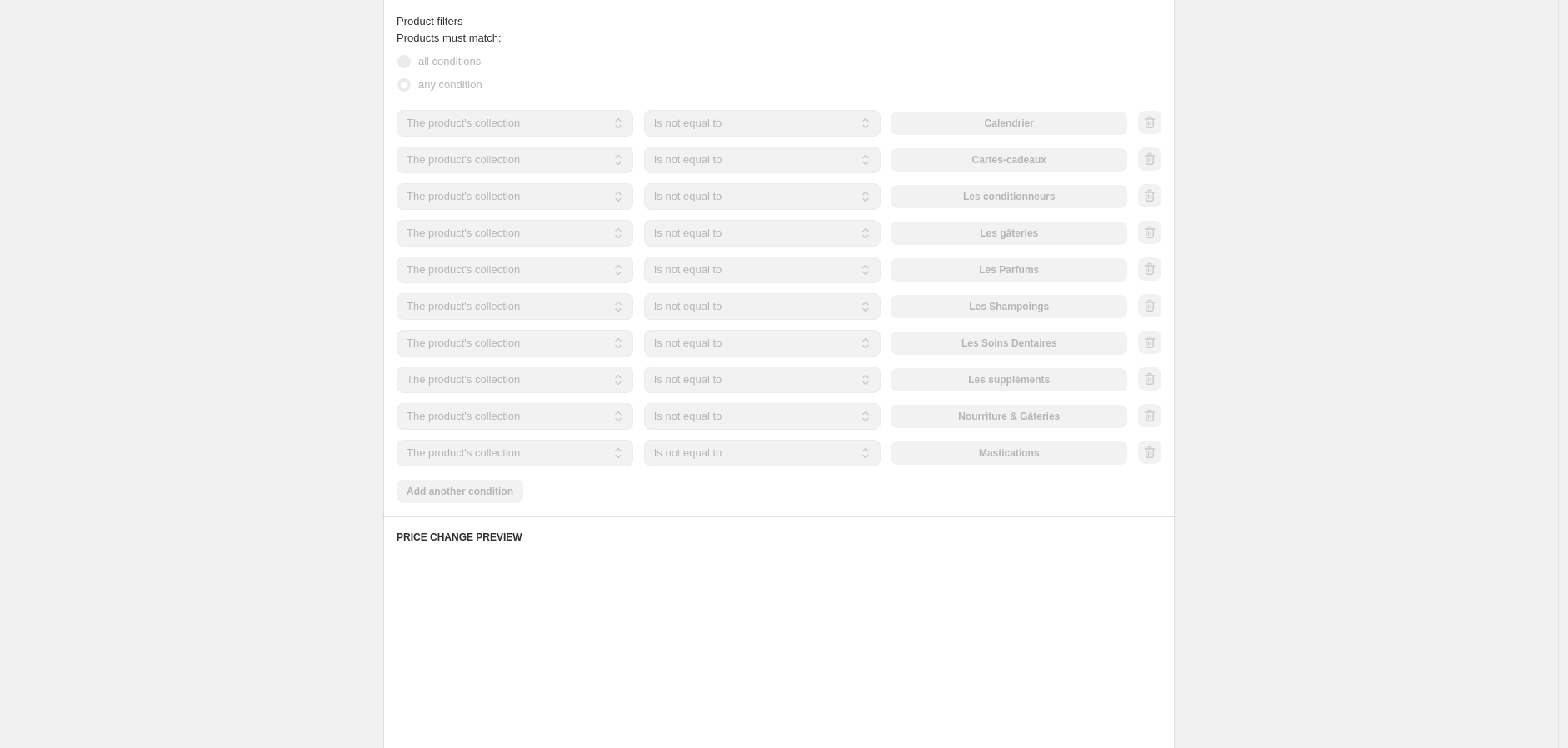
click at [1154, 194] on div at bounding box center [1149, 196] width 23 height 25
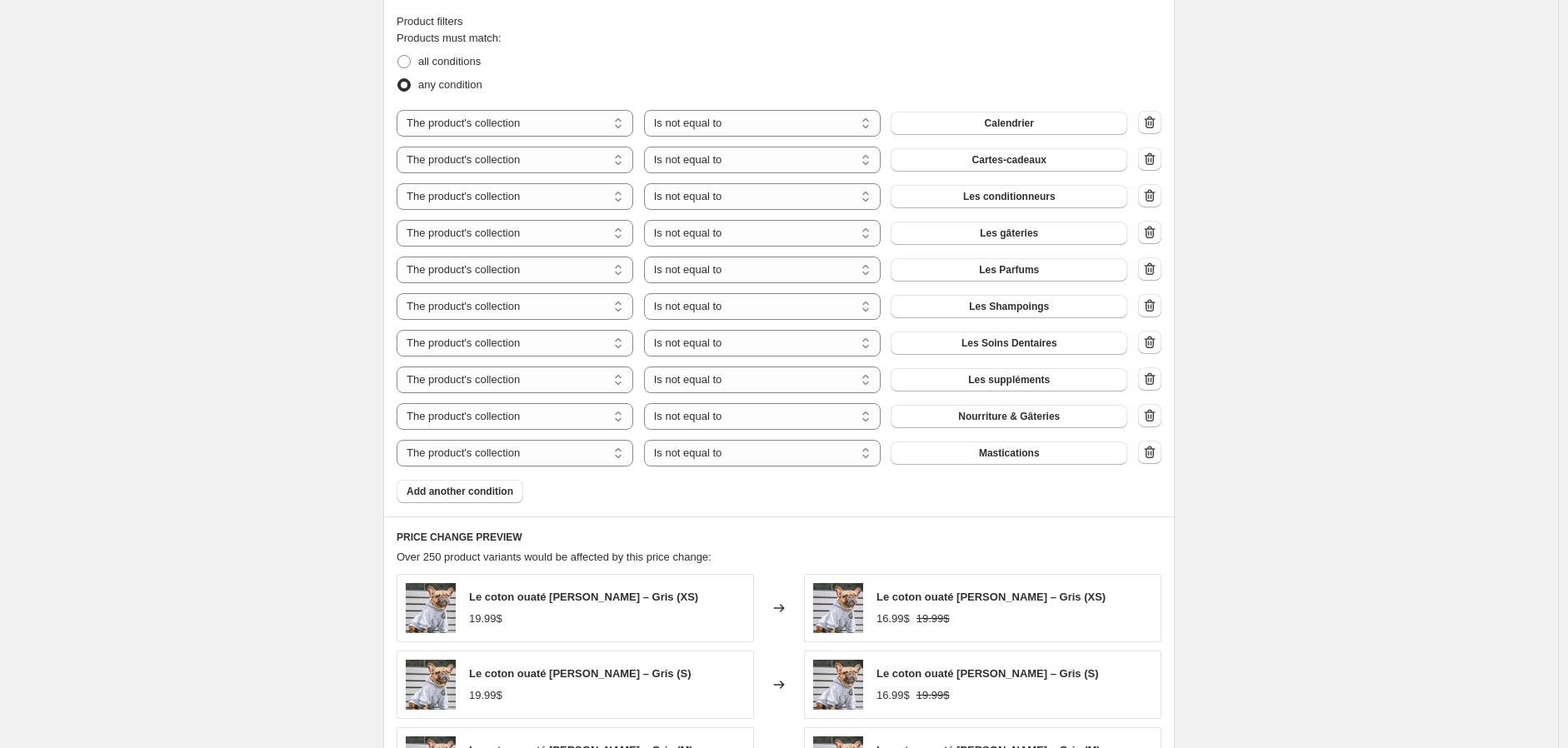
click at [1154, 194] on icon "button" at bounding box center [1150, 195] width 11 height 13
click at [1154, 194] on div at bounding box center [1149, 196] width 23 height 25
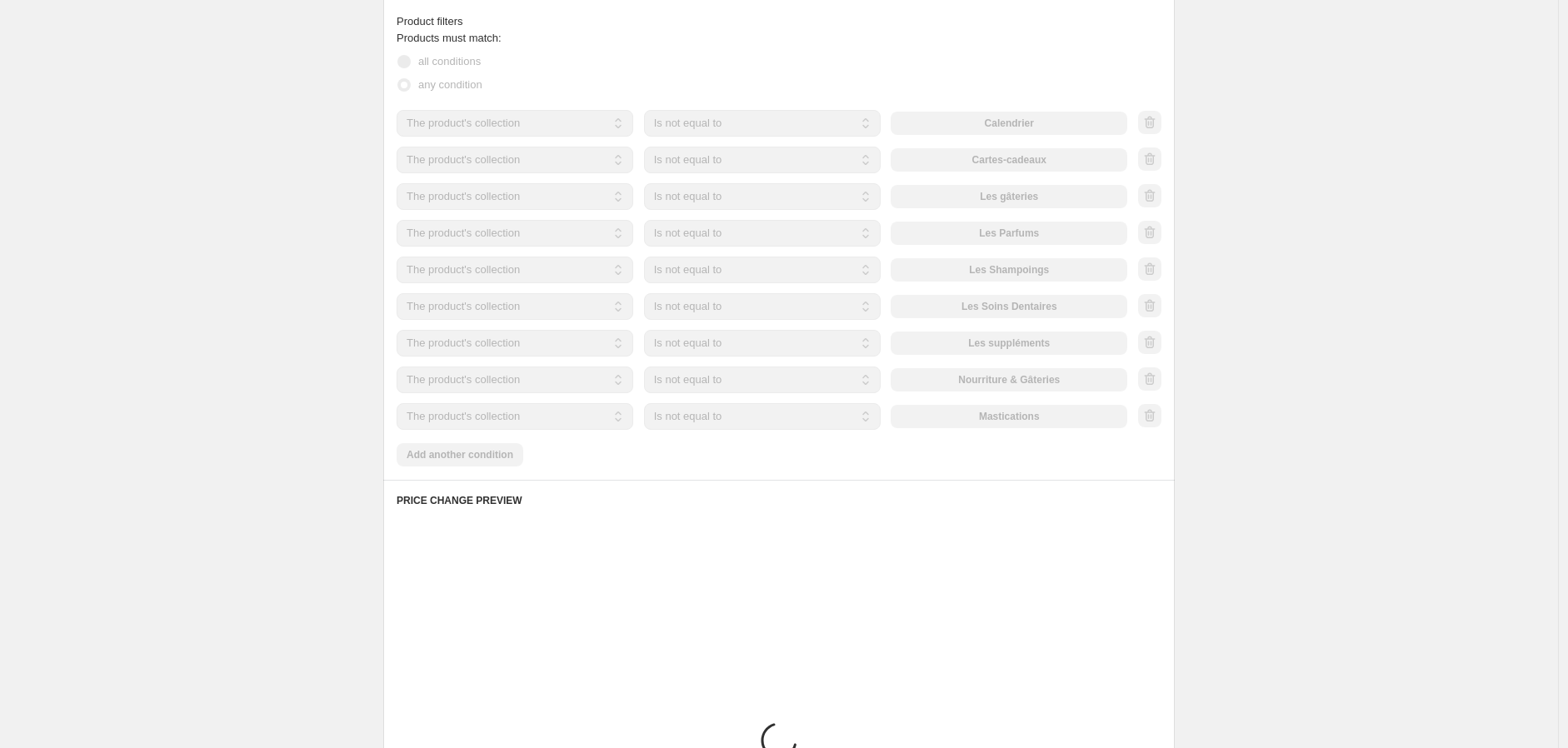
click at [1154, 194] on div at bounding box center [1149, 196] width 23 height 25
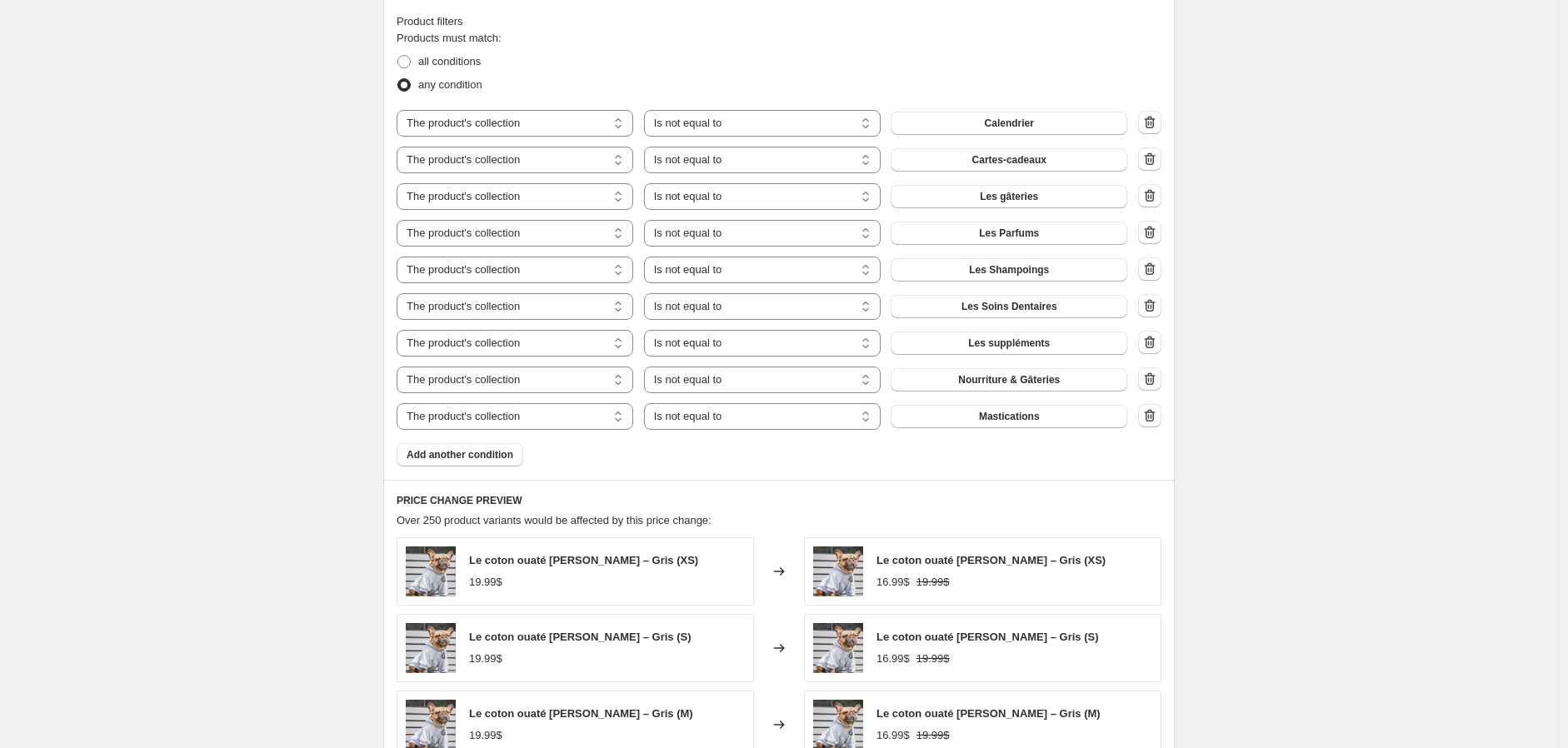
click at [1154, 194] on icon "button" at bounding box center [1150, 195] width 11 height 13
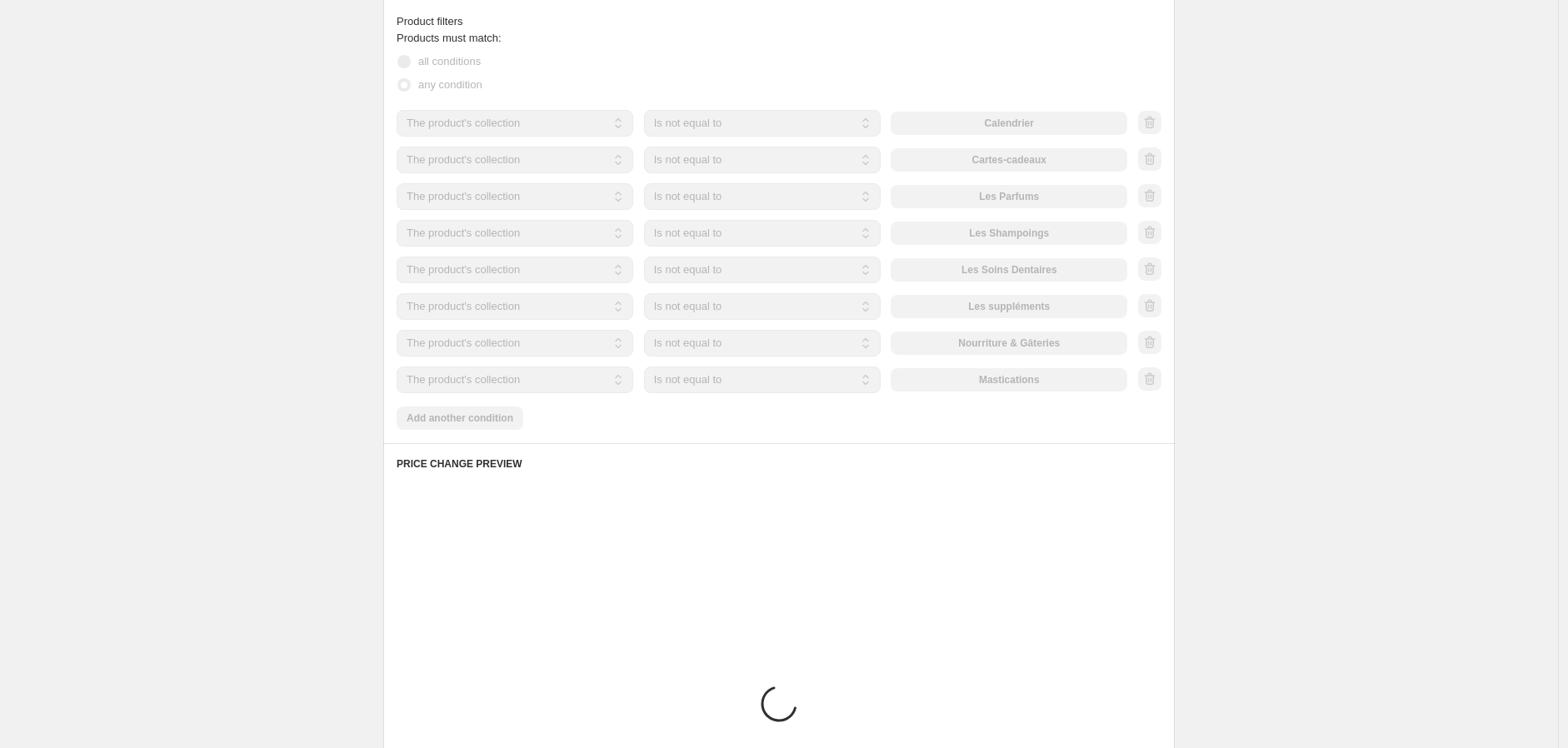
click at [1154, 194] on div at bounding box center [1149, 196] width 23 height 25
click at [1154, 194] on icon "button" at bounding box center [1150, 195] width 11 height 13
click at [1154, 194] on div at bounding box center [1149, 196] width 23 height 25
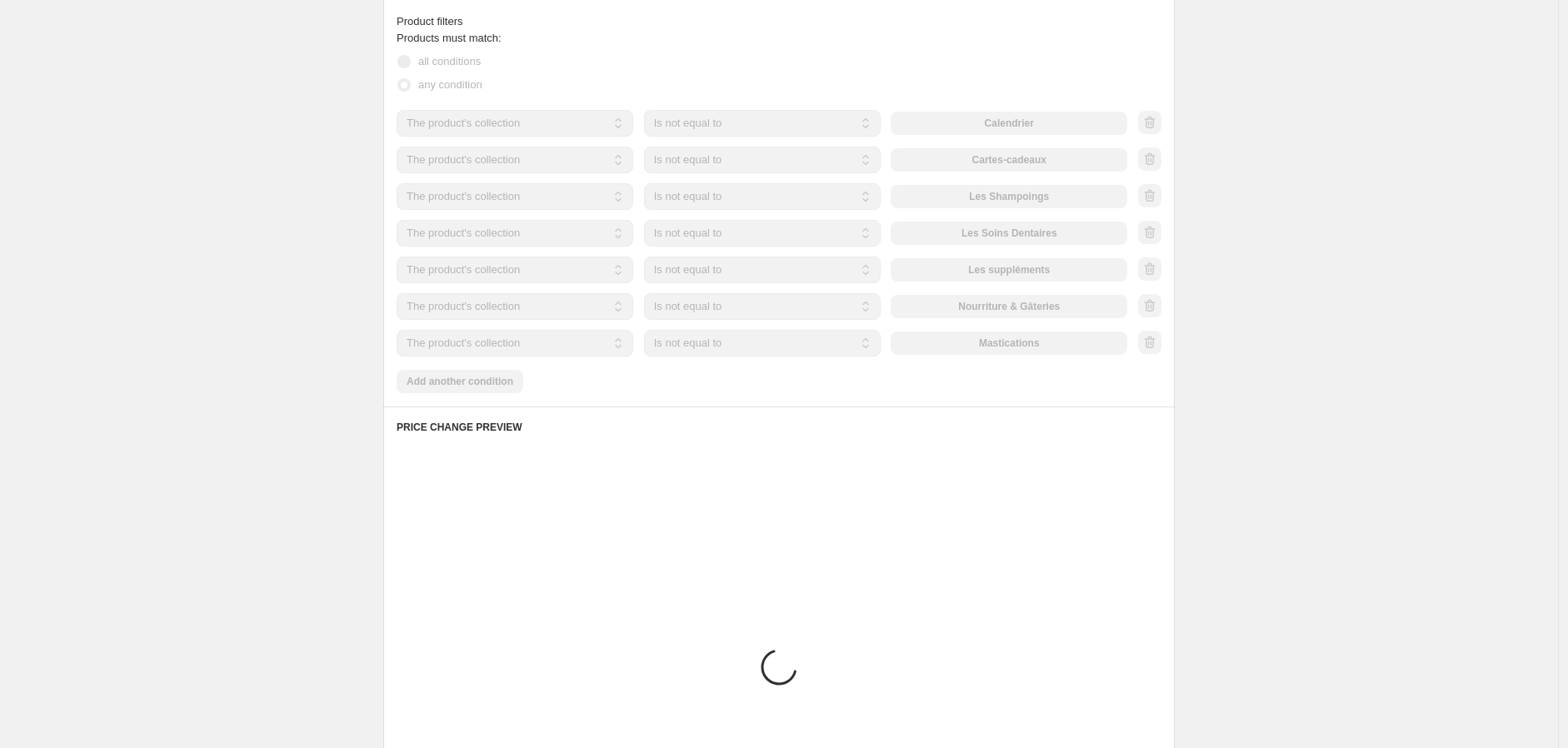
click at [1154, 194] on div at bounding box center [1149, 196] width 23 height 25
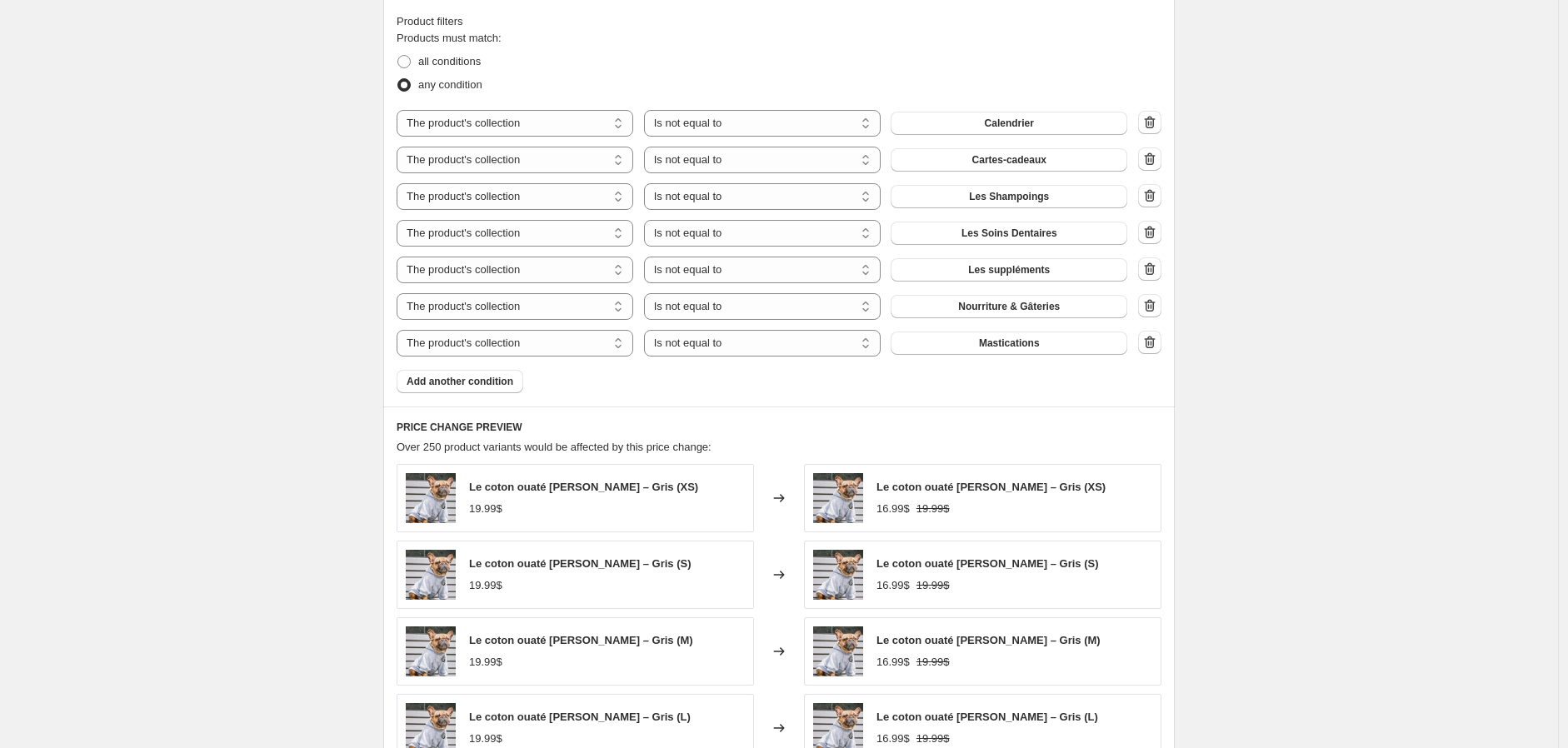
click at [1154, 194] on icon "button" at bounding box center [1150, 195] width 11 height 13
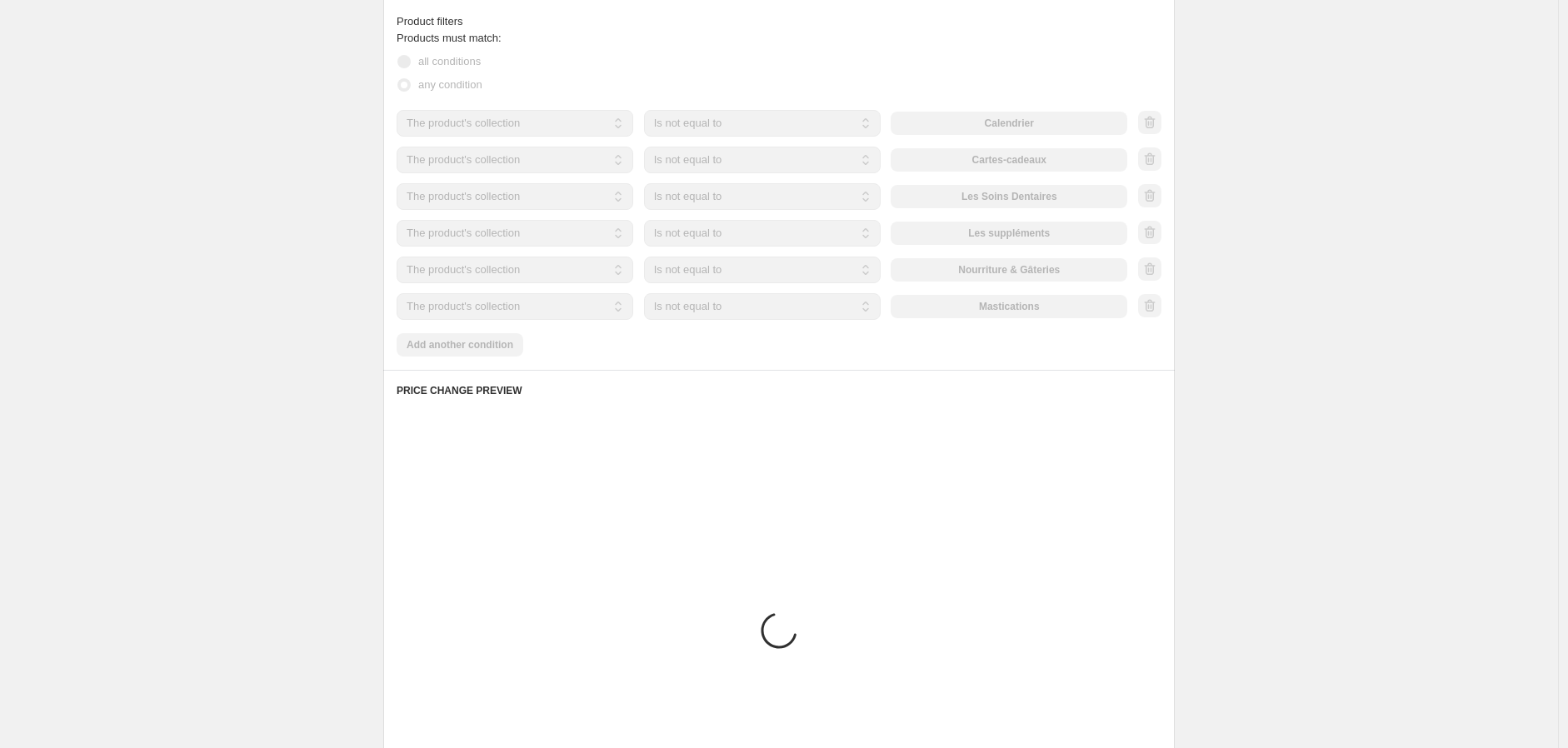
click at [1154, 194] on div at bounding box center [1149, 196] width 23 height 25
click at [1154, 194] on icon "button" at bounding box center [1150, 195] width 11 height 13
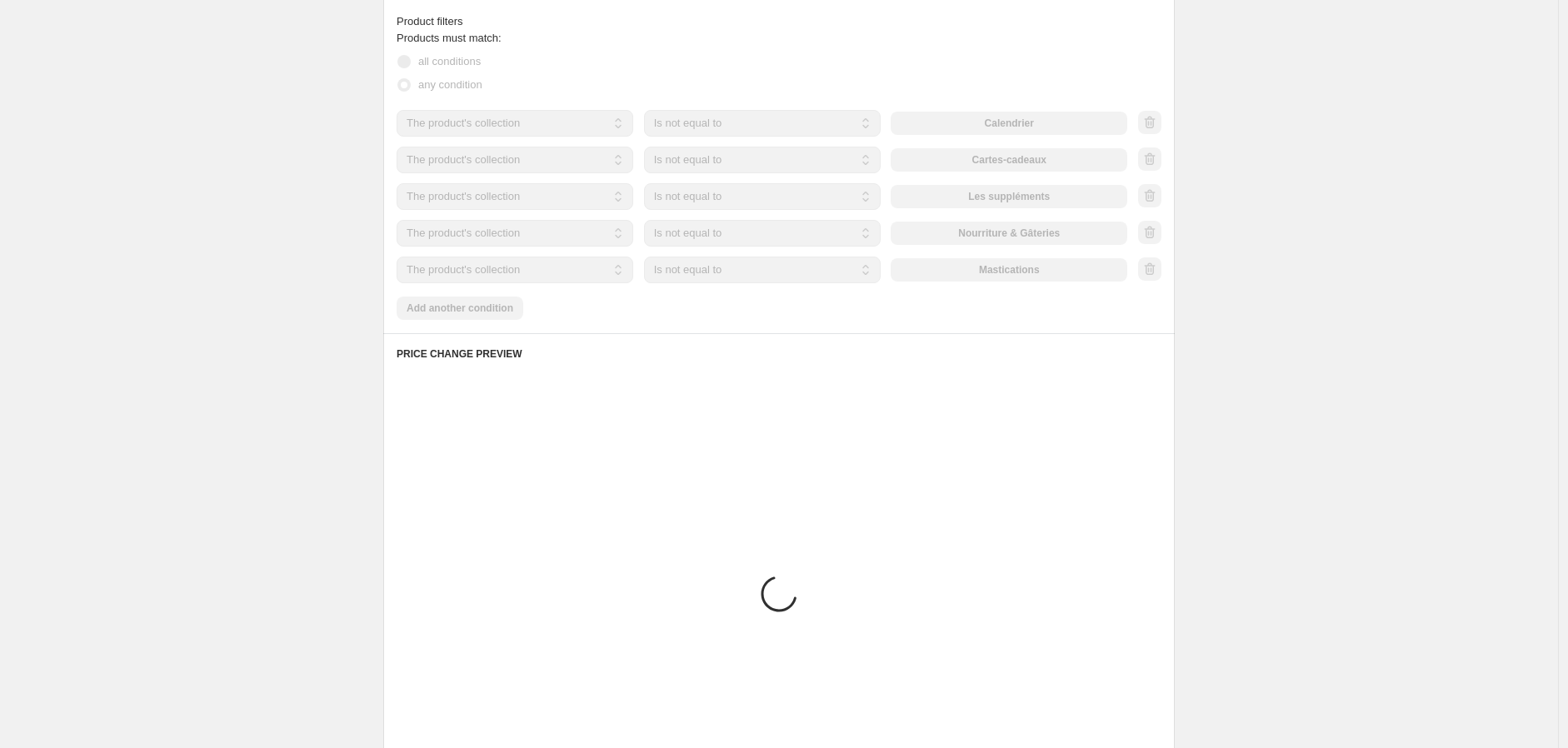
click at [1154, 194] on div at bounding box center [1149, 196] width 23 height 25
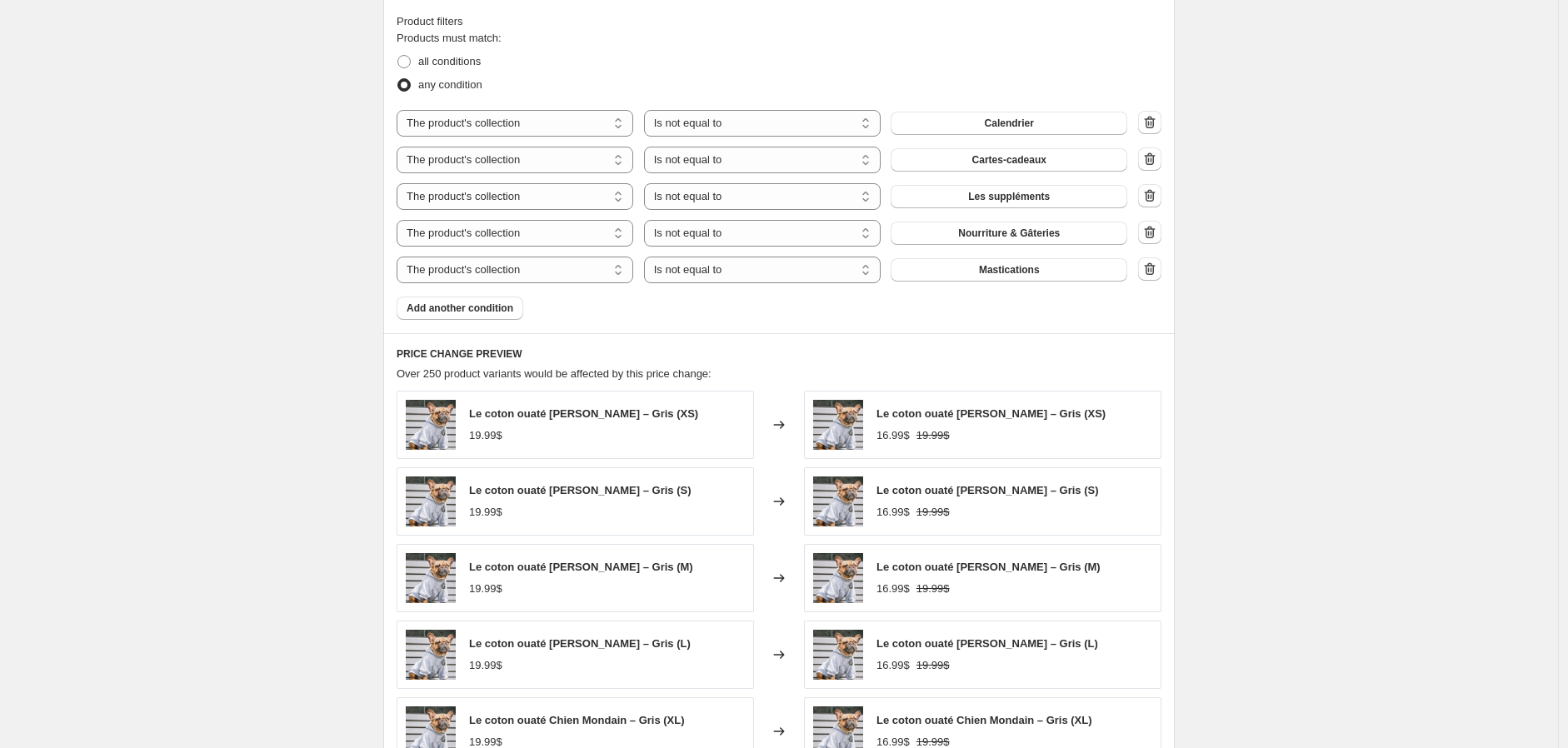
click at [1154, 194] on icon "button" at bounding box center [1150, 195] width 11 height 13
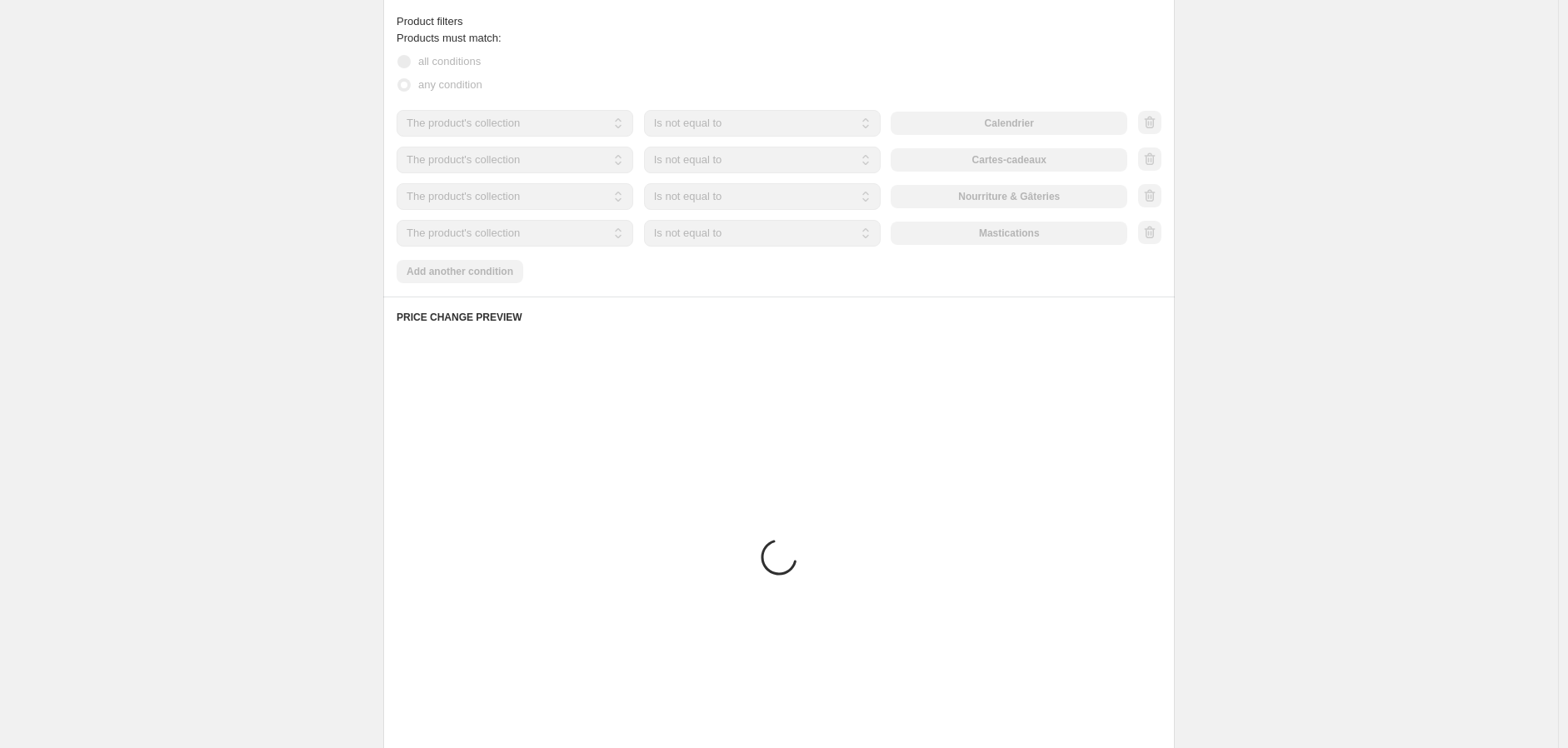
click at [1154, 194] on div at bounding box center [1149, 196] width 23 height 25
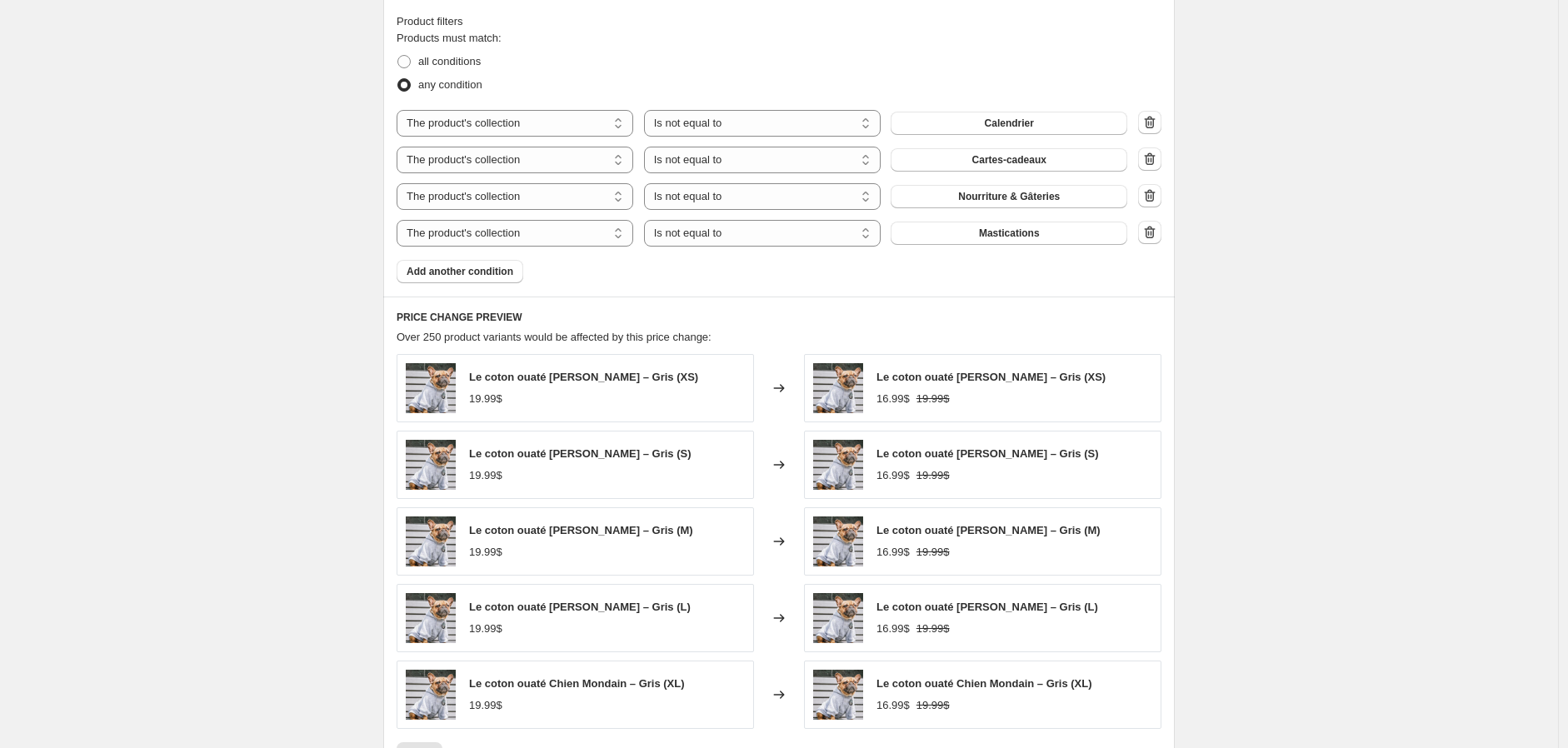
click at [1154, 194] on icon "button" at bounding box center [1150, 195] width 11 height 13
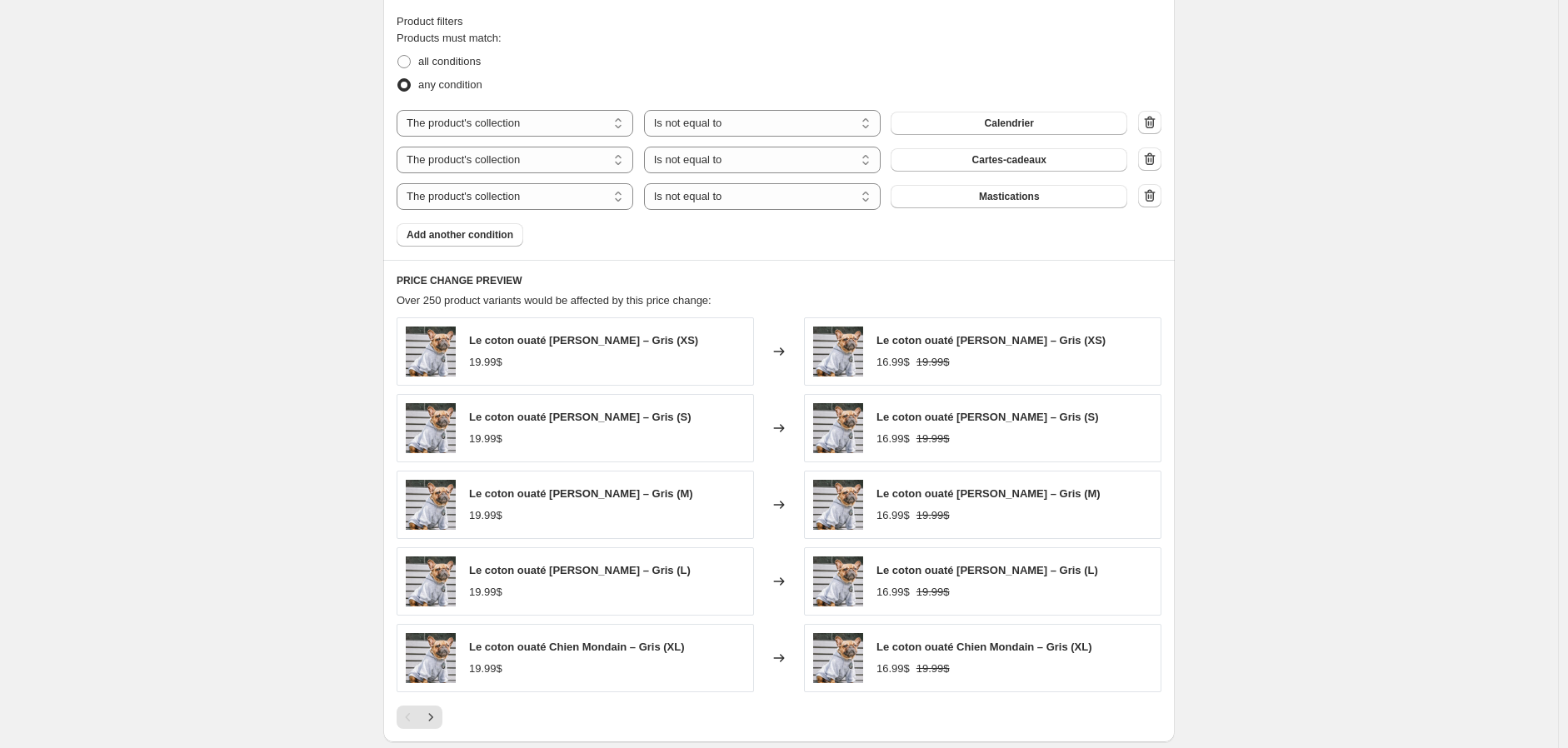
click at [1154, 194] on icon "button" at bounding box center [1150, 195] width 11 height 13
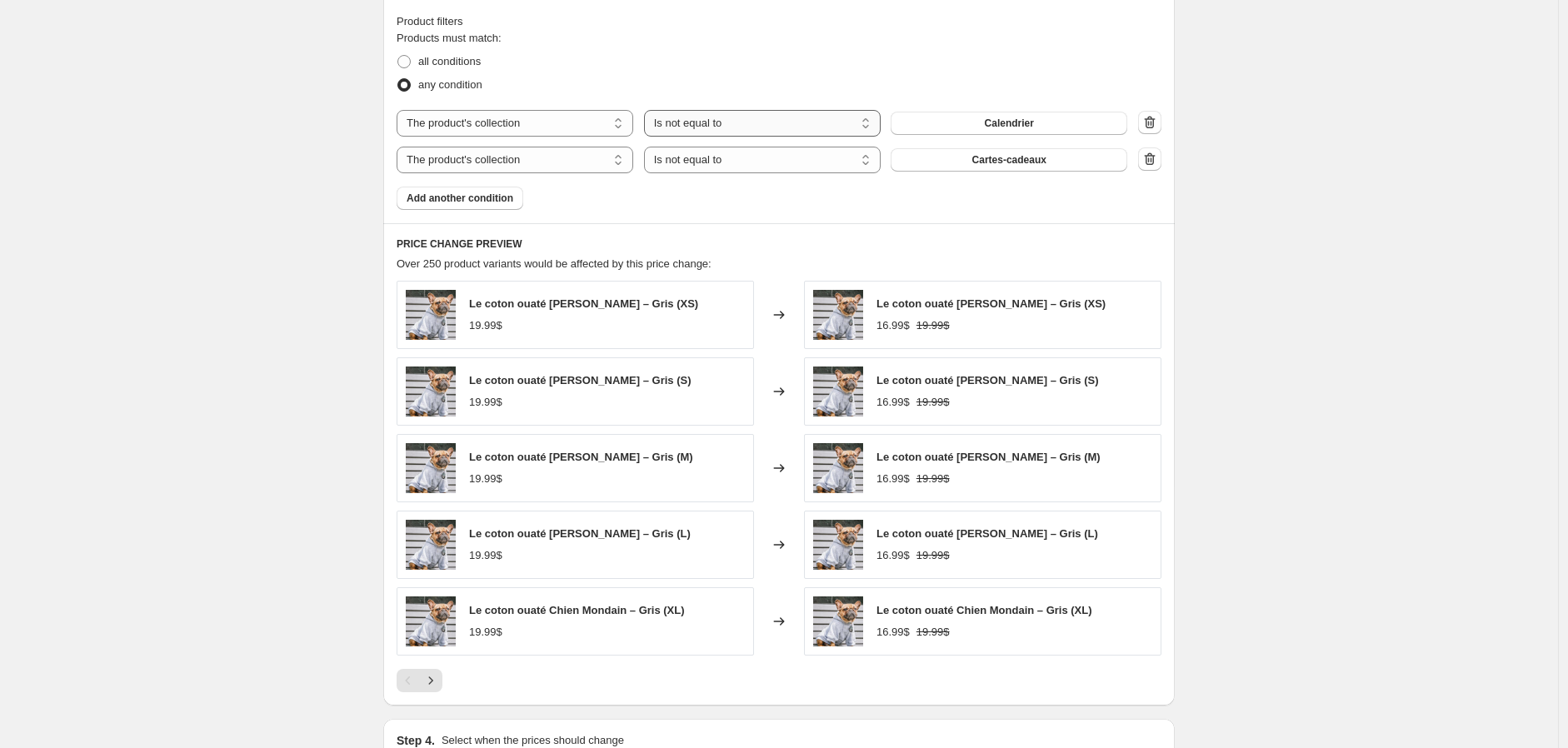
click at [720, 111] on select "Is equal to Is not equal to" at bounding box center [762, 123] width 237 height 27
select select "equal"
click at [708, 160] on select "Is equal to Is not equal to" at bounding box center [762, 160] width 237 height 27
select select "equal"
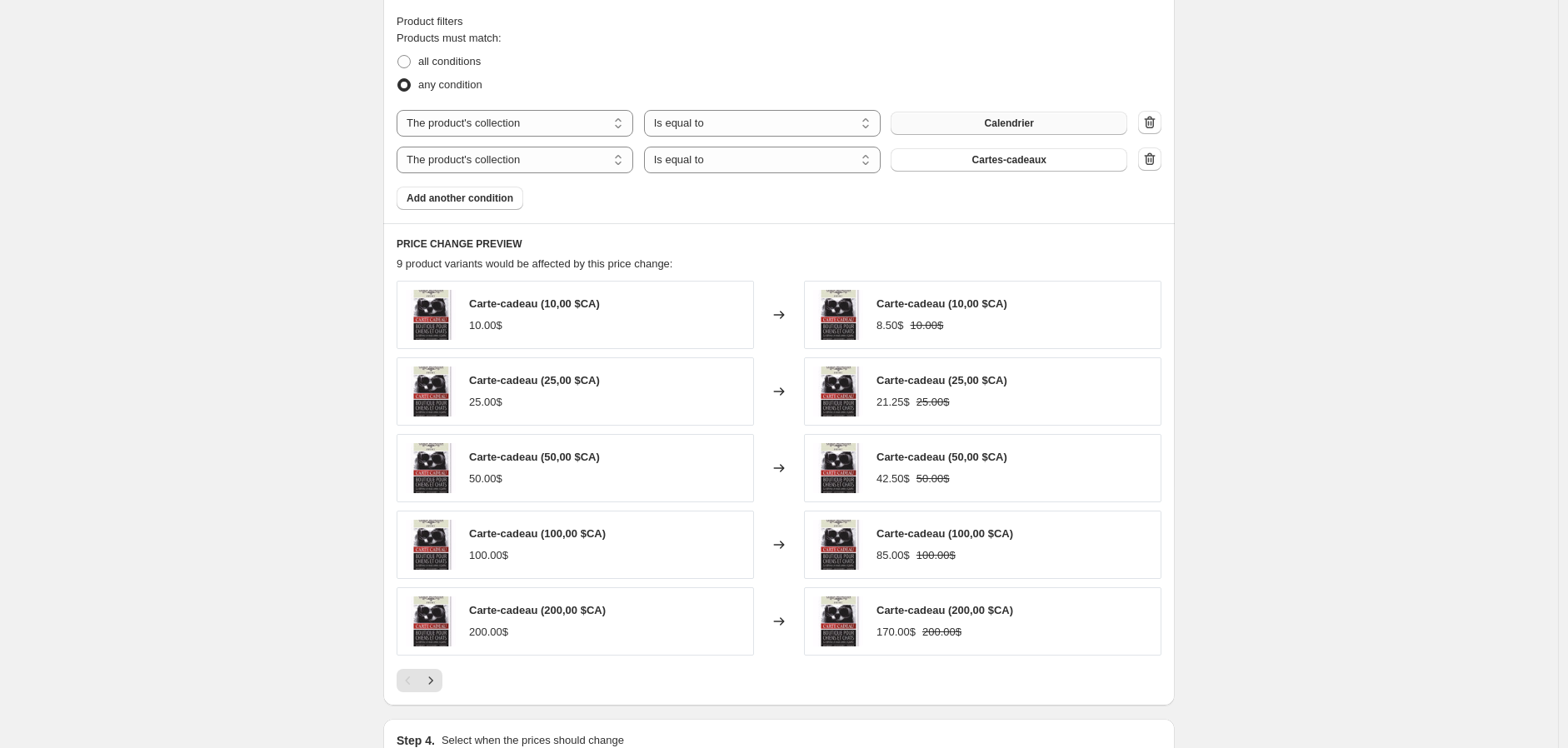
click at [1020, 118] on span "Calendrier" at bounding box center [1009, 123] width 49 height 13
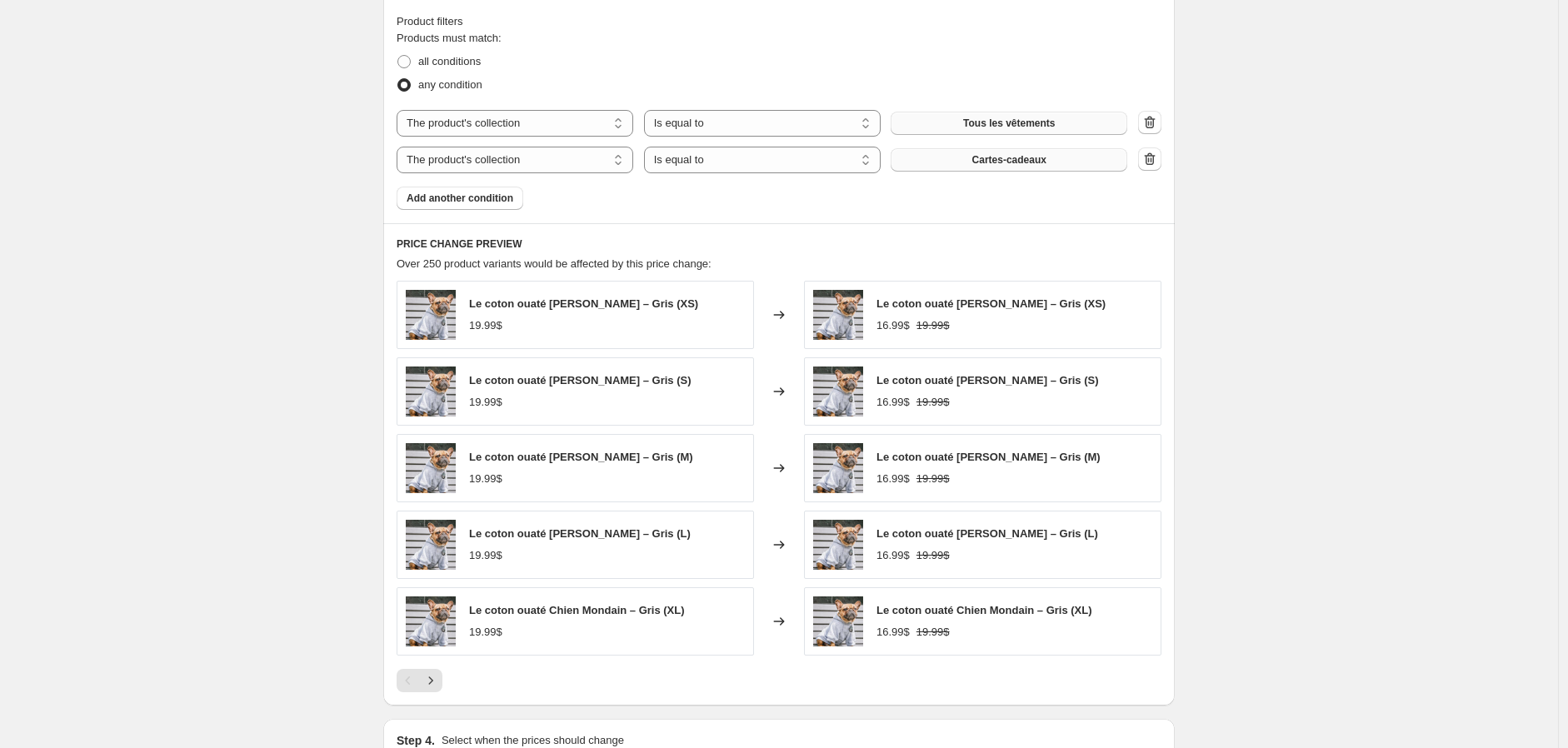
click at [951, 154] on button "Cartes-cadeaux" at bounding box center [1008, 159] width 237 height 23
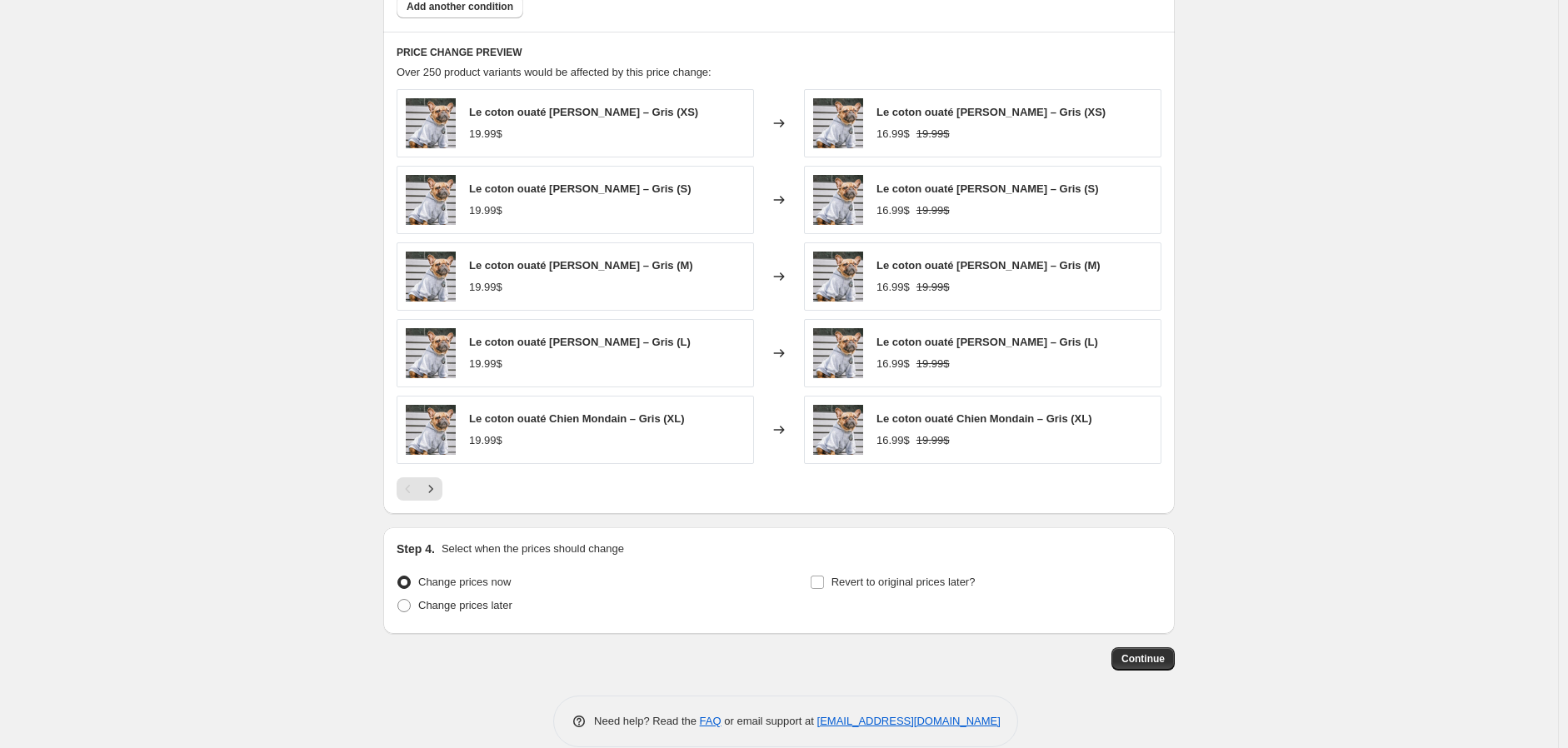
scroll to position [1142, 0]
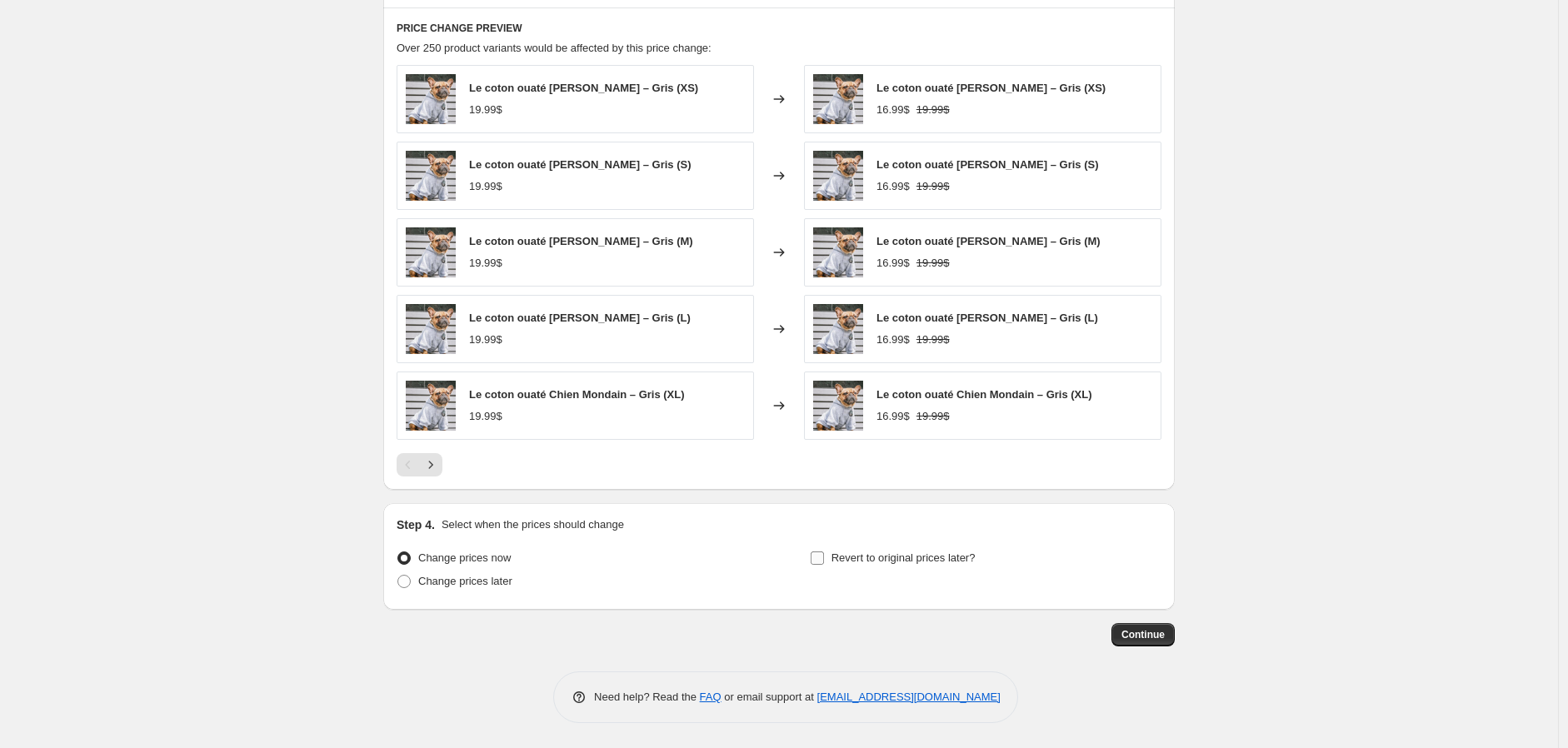
click at [877, 552] on span "Revert to original prices later?" at bounding box center [903, 557] width 144 height 13
click at [824, 552] on input "Revert to original prices later?" at bounding box center [816, 557] width 13 height 13
checkbox input "true"
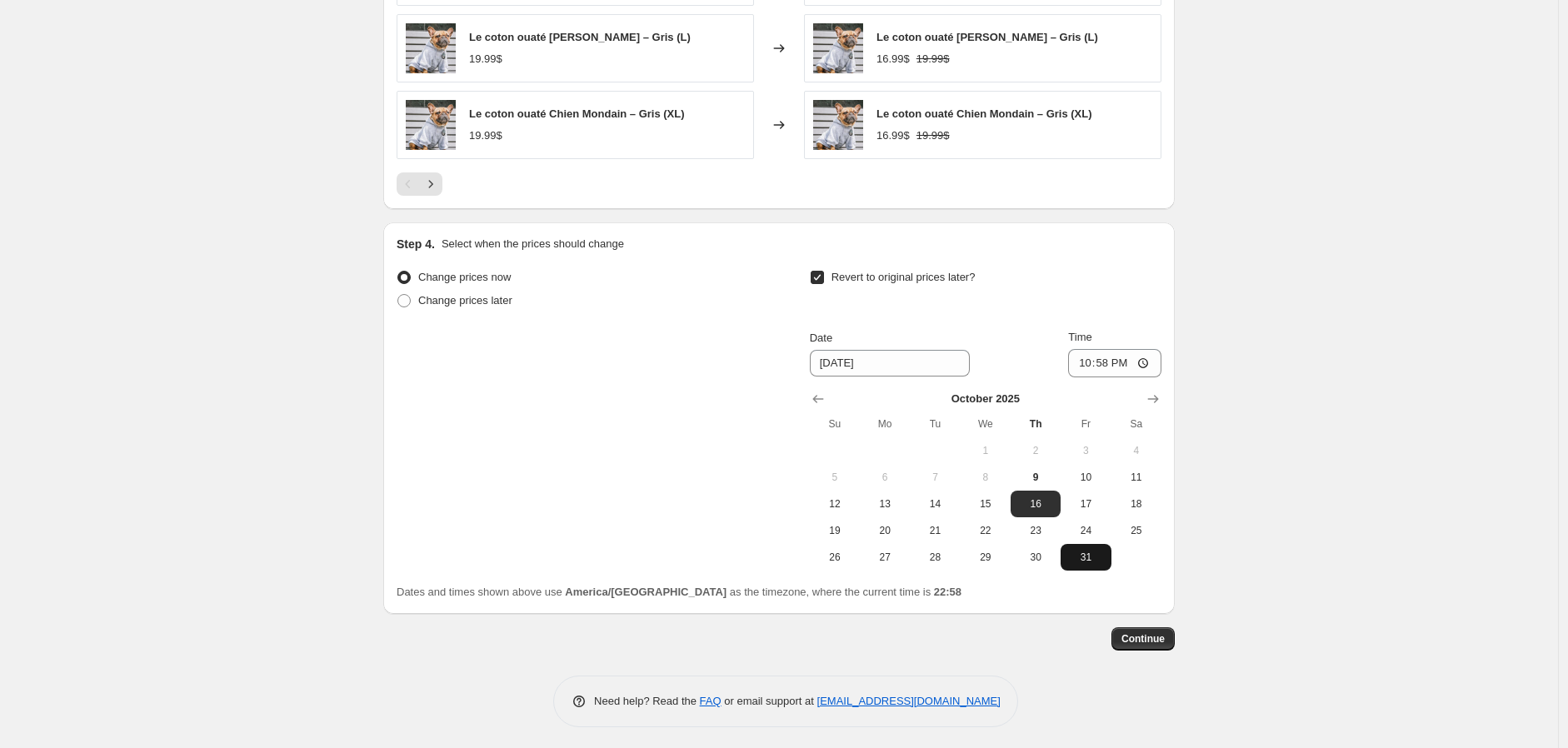
scroll to position [1427, 0]
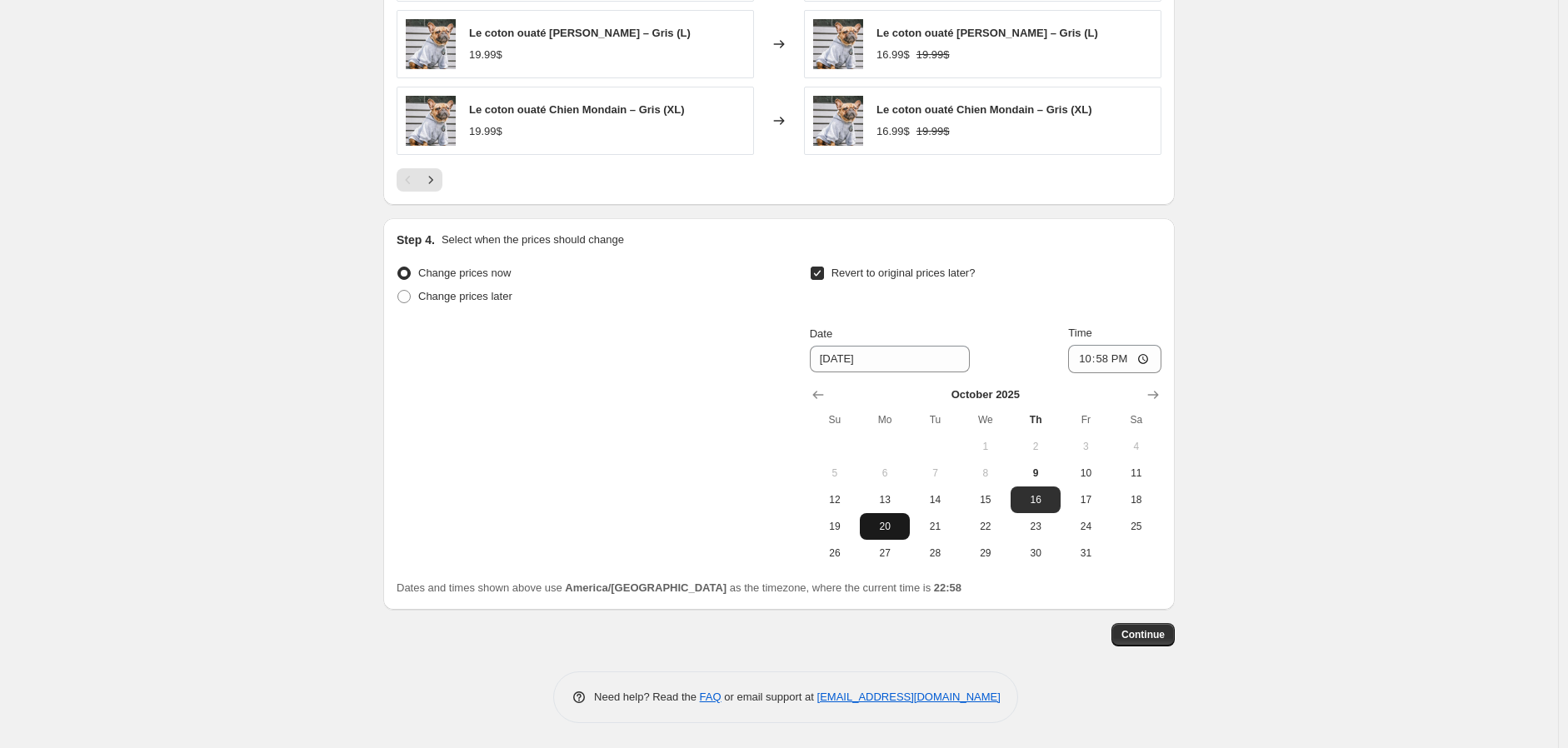
click at [892, 524] on span "20" at bounding box center [884, 525] width 37 height 13
type input "[DATE]"
click at [1106, 360] on input "22:58" at bounding box center [1114, 359] width 93 height 28
type input "08:58"
click at [1172, 625] on button "Continue" at bounding box center [1142, 634] width 63 height 23
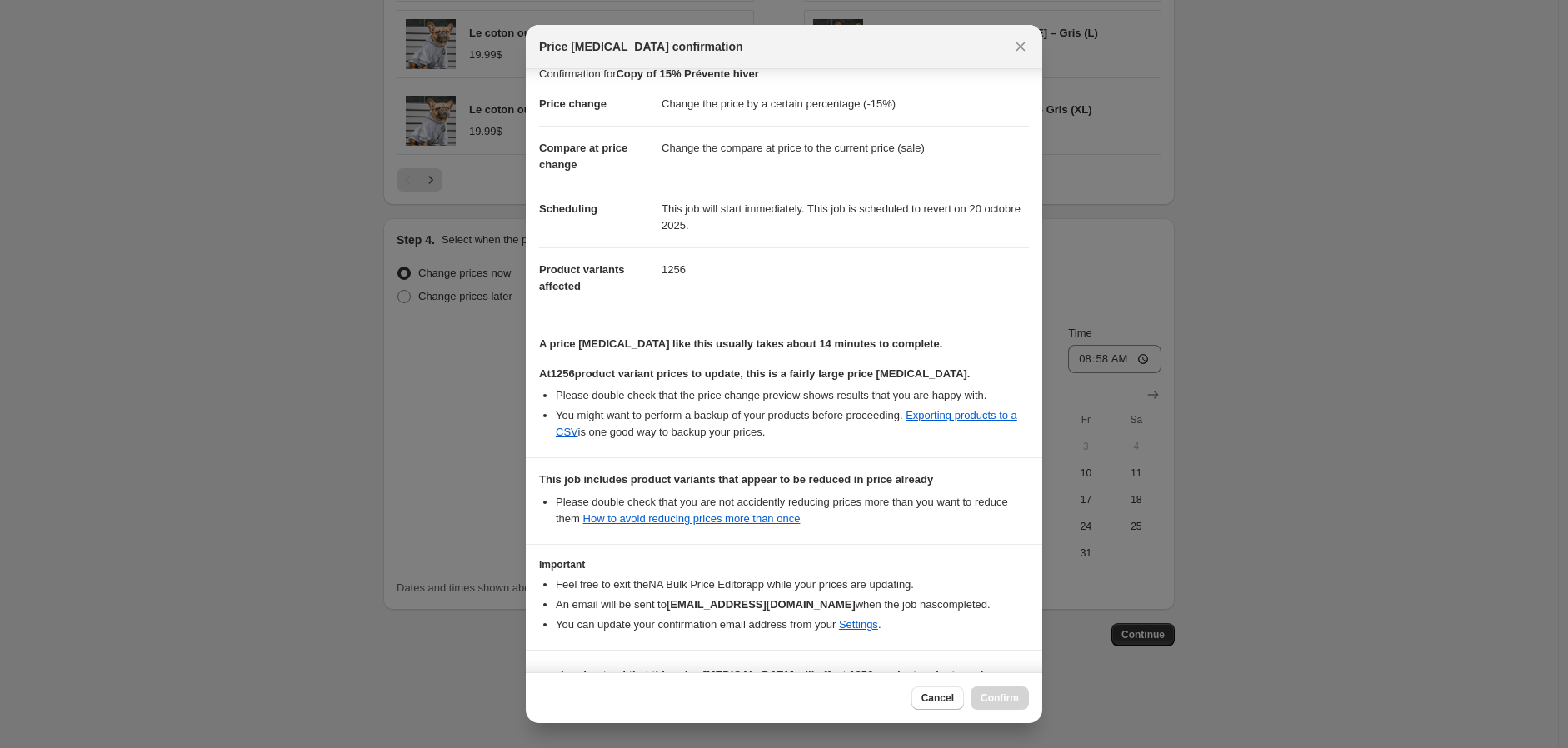
scroll to position [62, 0]
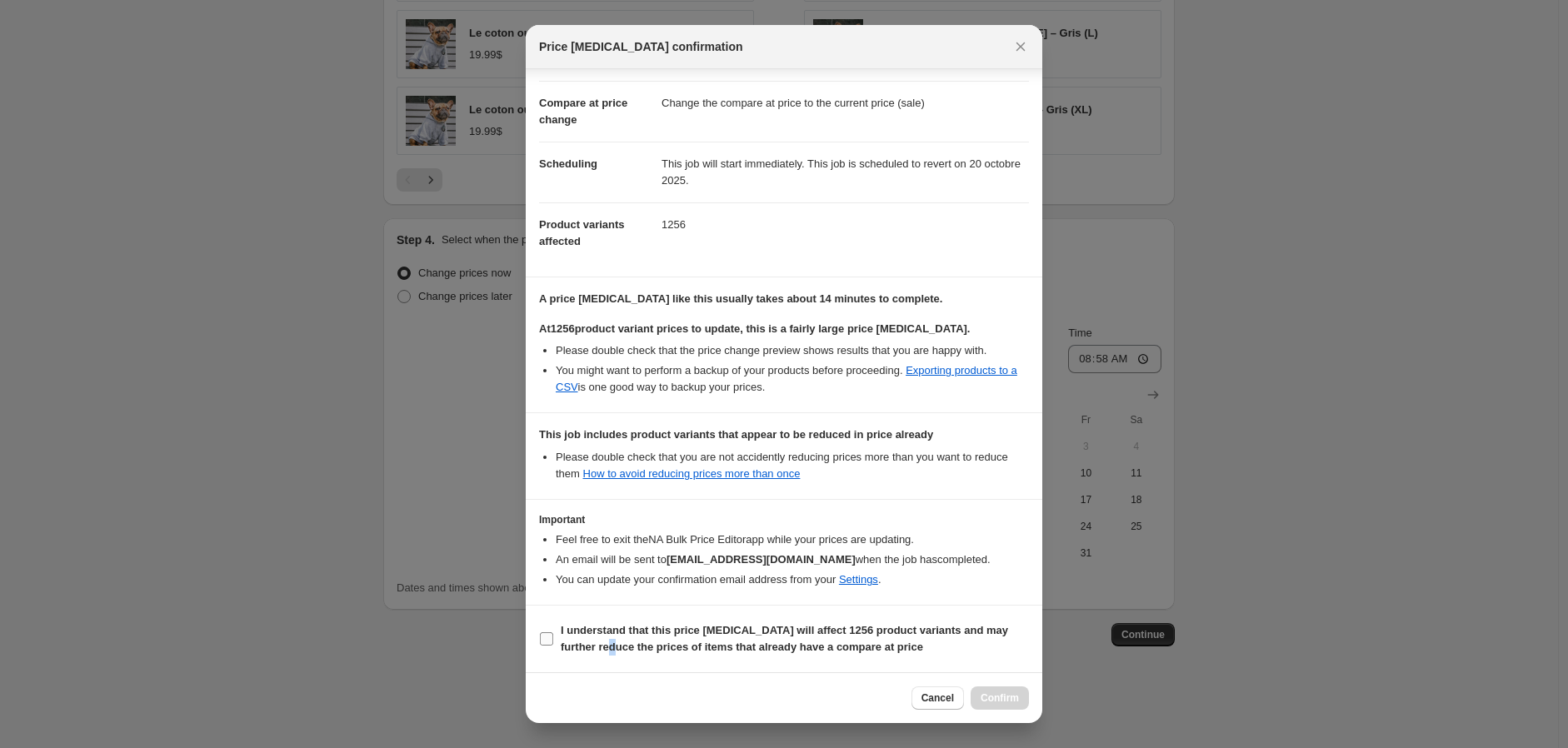
click at [595, 639] on b "I understand that this price [MEDICAL_DATA] will affect 1256 product variants a…" at bounding box center [784, 638] width 447 height 29
click at [526, 634] on section "I understand that this price [MEDICAL_DATA] will affect 1256 product variants a…" at bounding box center [783, 638] width 516 height 67
click at [558, 639] on label "I understand that this price [MEDICAL_DATA] will affect 1256 product variants a…" at bounding box center [784, 639] width 489 height 40
click at [553, 639] on input "I understand that this price [MEDICAL_DATA] will affect 1256 product variants a…" at bounding box center [545, 638] width 13 height 13
checkbox input "true"
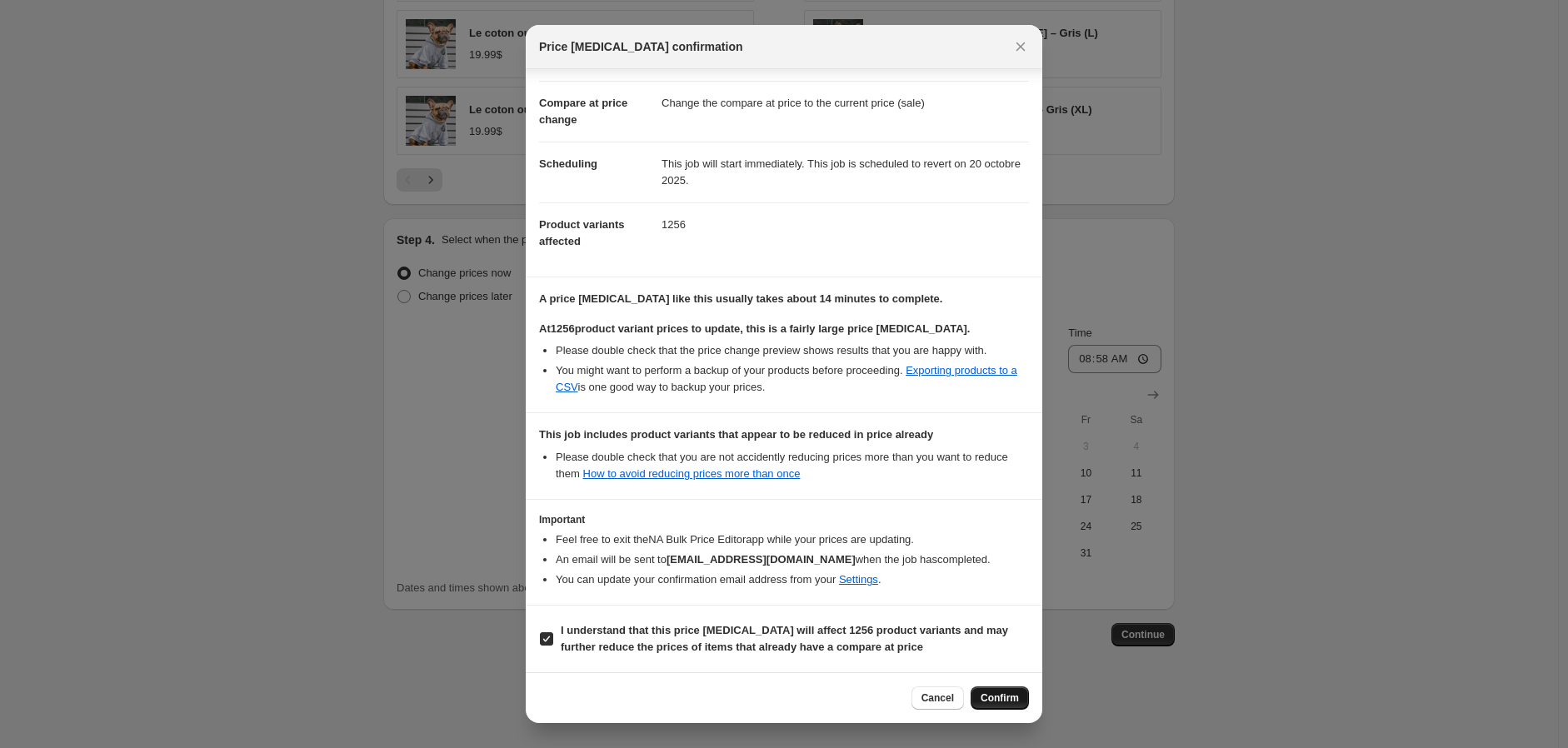
click at [988, 694] on span "Confirm" at bounding box center [1000, 697] width 38 height 13
